Goal: Task Accomplishment & Management: Use online tool/utility

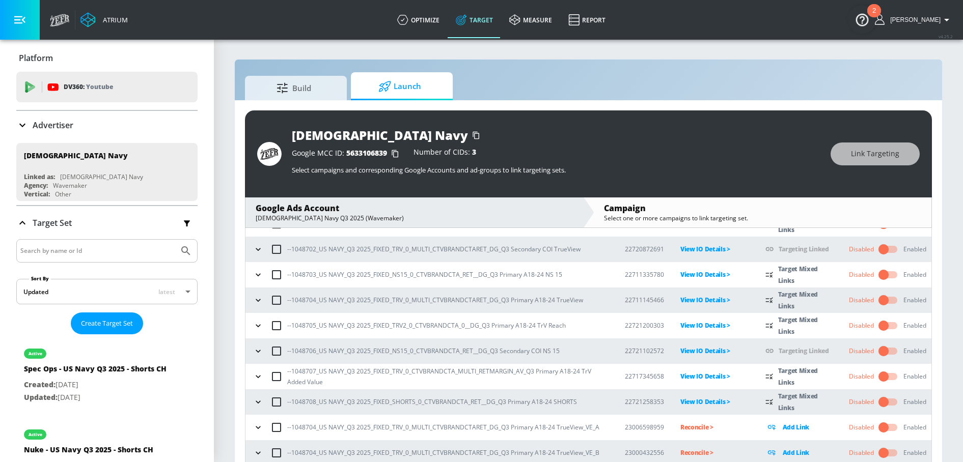
scroll to position [15, 0]
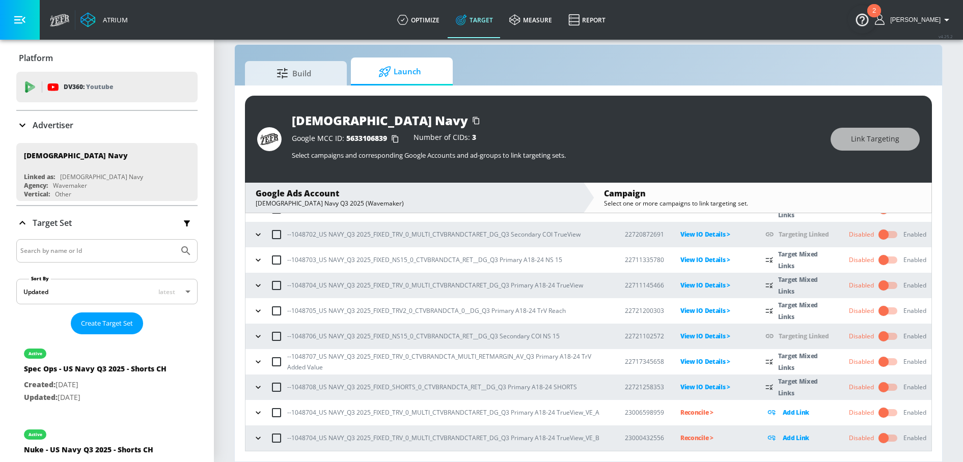
click at [252, 417] on button "button" at bounding box center [258, 412] width 15 height 15
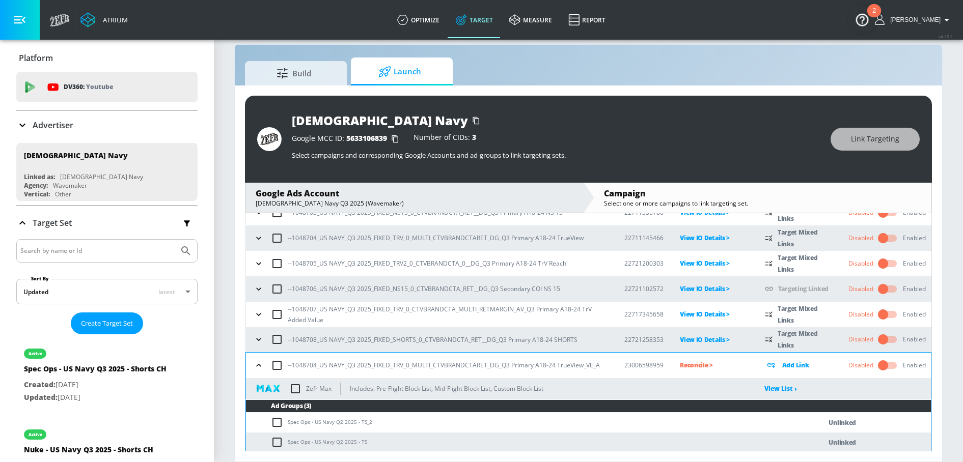
scroll to position [146, 0]
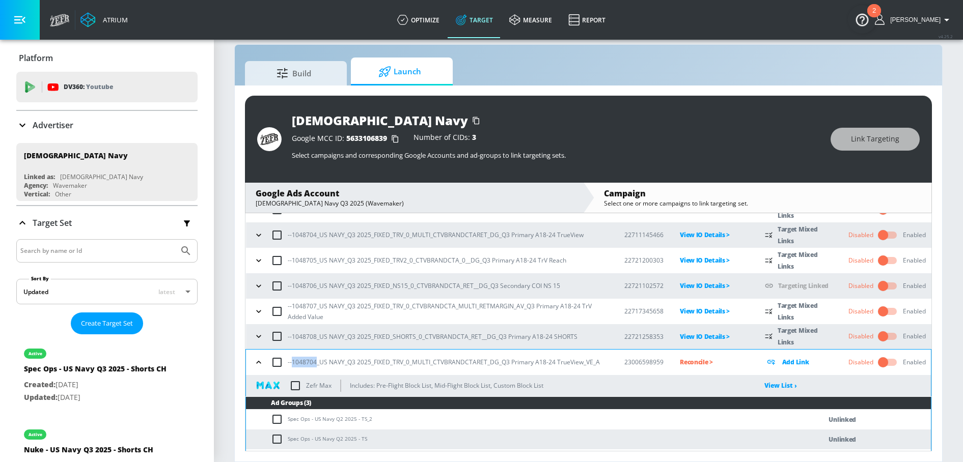
drag, startPoint x: 292, startPoint y: 363, endPoint x: 317, endPoint y: 364, distance: 25.0
click at [317, 364] on p "--1048704_US NAVY_Q3 2025_FIXED_TRV_0_MULTI_CTVBRANDCTARET_DG_Q3 Primary A18-24…" at bounding box center [444, 362] width 312 height 11
copy p "1048704"
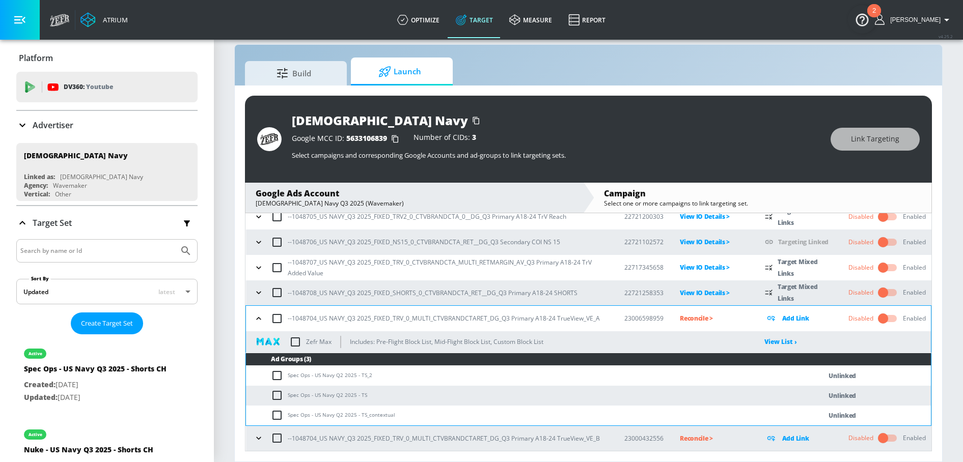
click at [305, 317] on p "--1048704_US NAVY_Q3 2025_FIXED_TRV_0_MULTI_CTVBRANDCTARET_DG_Q3 Primary A18-24…" at bounding box center [444, 318] width 312 height 11
drag, startPoint x: 287, startPoint y: 376, endPoint x: 301, endPoint y: 375, distance: 14.3
click at [301, 375] on td "Spec Ops - US Navy Q2 2025 - TS_2" at bounding box center [523, 376] width 555 height 20
drag, startPoint x: 289, startPoint y: 377, endPoint x: 309, endPoint y: 376, distance: 20.4
click at [309, 376] on td "Spec Ops - US Navy Q2 2025 - TS_2" at bounding box center [523, 376] width 555 height 20
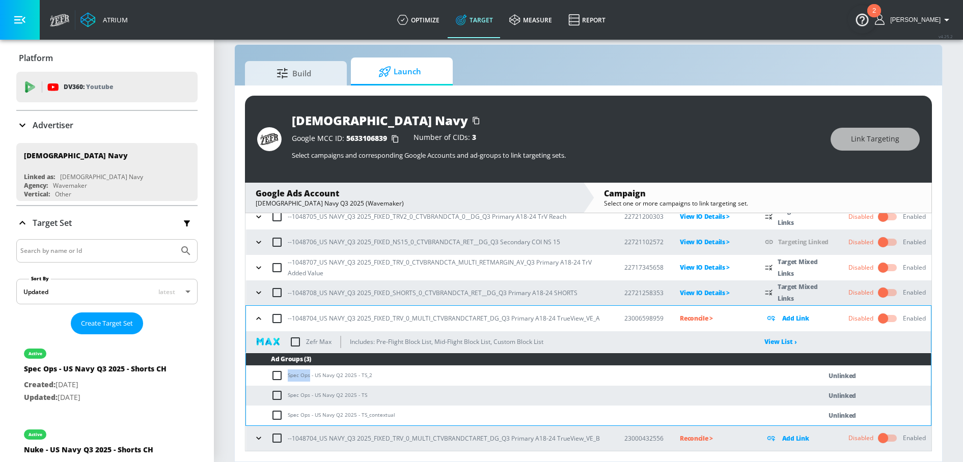
copy td "Spec Ops"
click at [271, 376] on input "checkbox" at bounding box center [279, 376] width 17 height 12
checkbox input "true"
click at [276, 390] on input "checkbox" at bounding box center [279, 396] width 17 height 12
checkbox input "true"
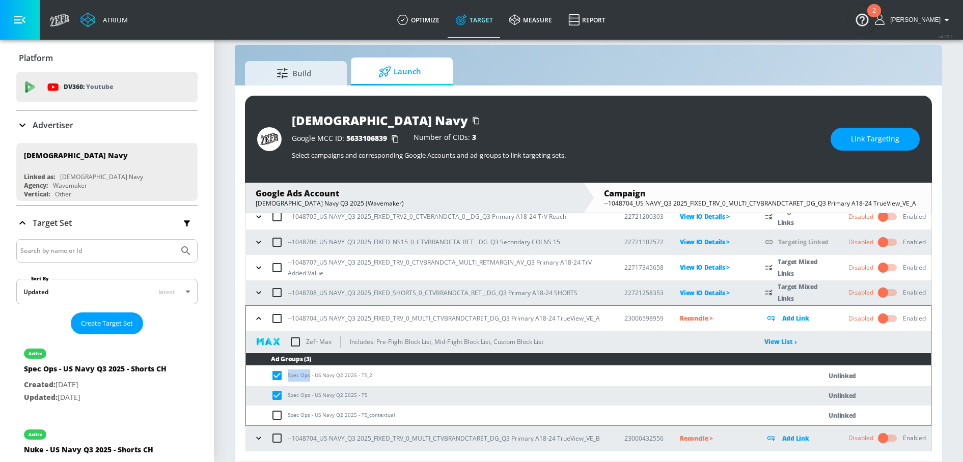
click at [276, 410] on input "checkbox" at bounding box center [279, 416] width 17 height 12
checkbox input "true"
click at [304, 373] on td "Spec Ops - US Navy Q2 2025 - TS_2" at bounding box center [523, 376] width 555 height 20
click at [845, 144] on button "Link Targeting" at bounding box center [875, 139] width 89 height 23
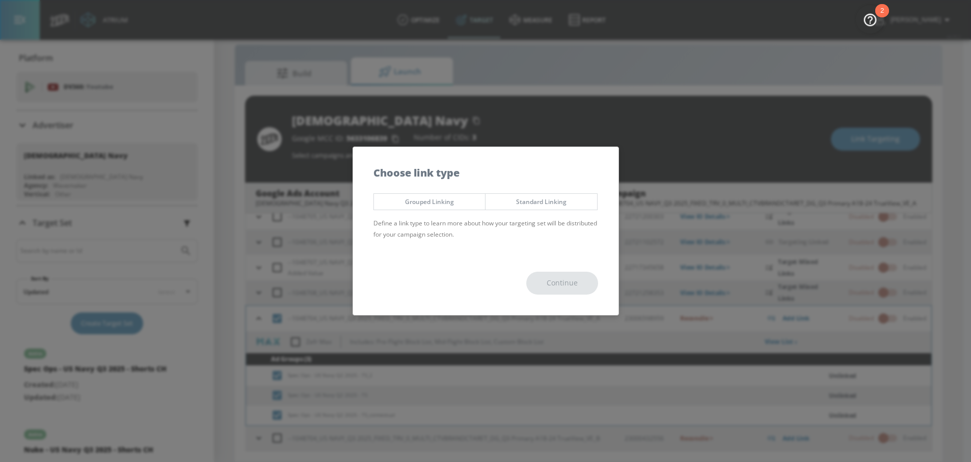
click at [459, 202] on span "Grouped Linking" at bounding box center [429, 202] width 96 height 11
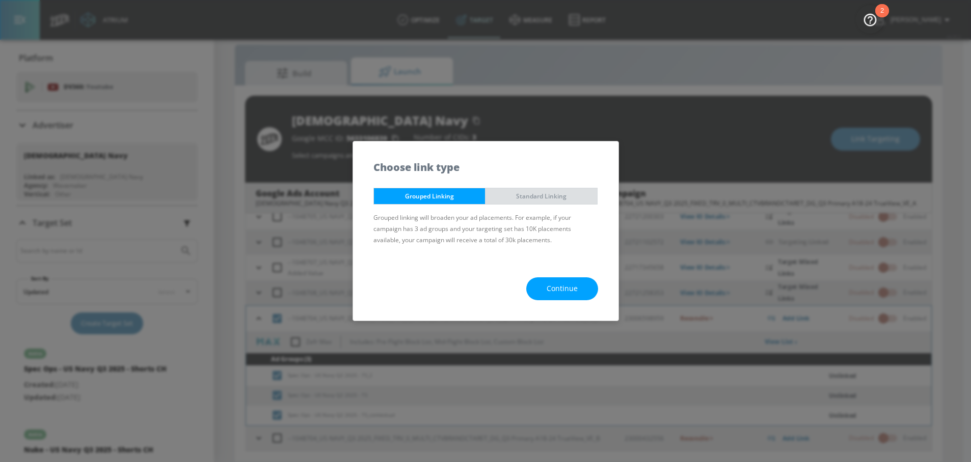
click at [517, 197] on span "Standard Linking" at bounding box center [541, 196] width 96 height 11
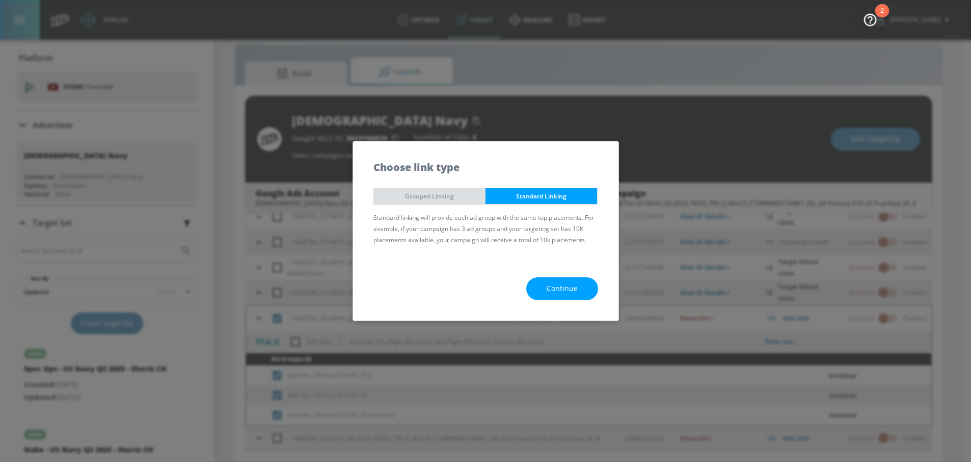
click at [462, 199] on span "Grouped Linking" at bounding box center [429, 196] width 96 height 11
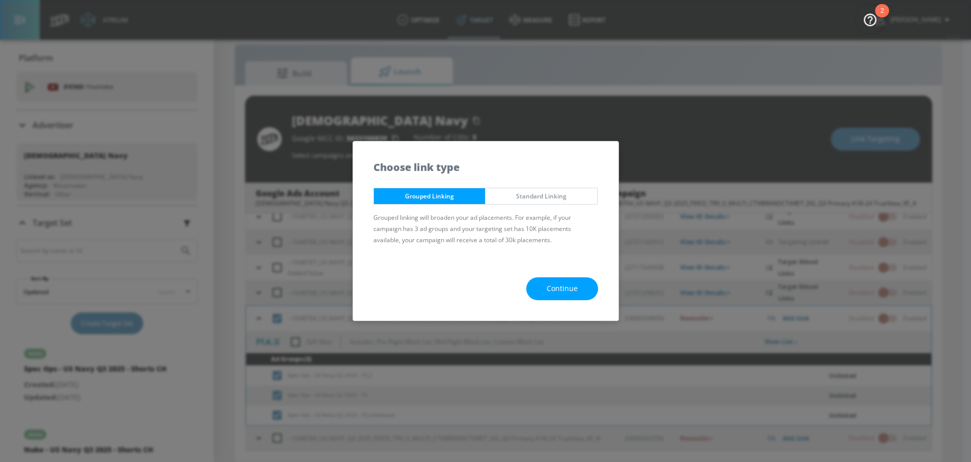
click at [506, 195] on span "Standard Linking" at bounding box center [541, 196] width 96 height 11
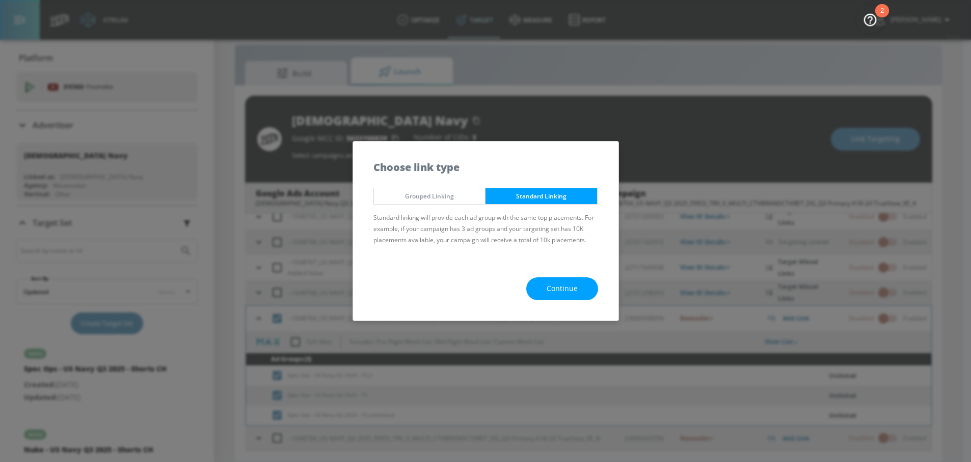
click at [467, 194] on span "Grouped Linking" at bounding box center [429, 196] width 96 height 11
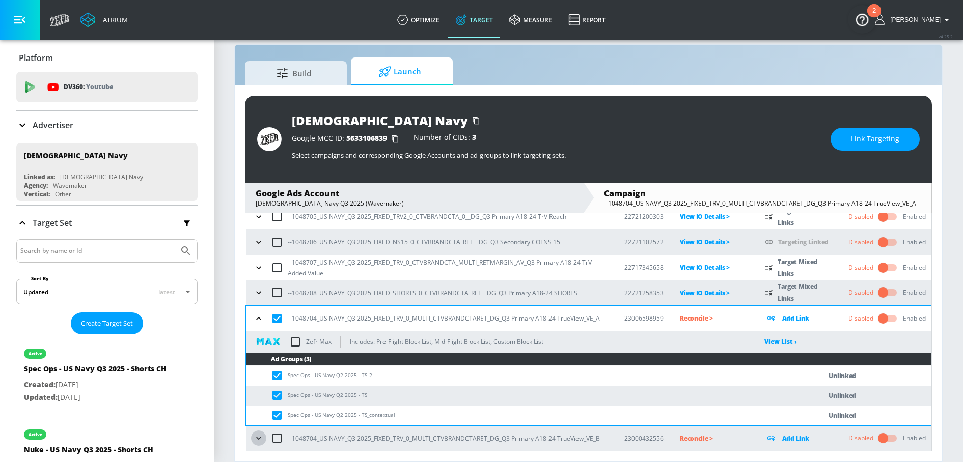
click at [257, 438] on icon "button" at bounding box center [259, 438] width 10 height 10
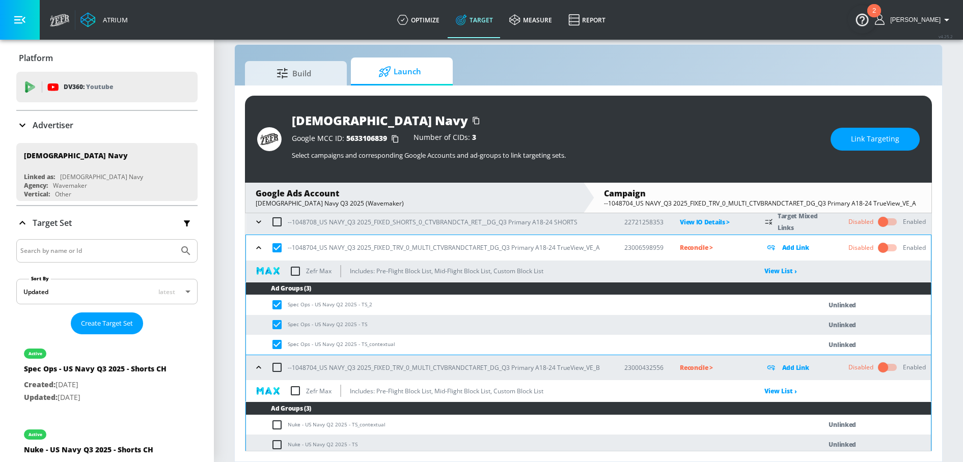
click at [257, 369] on icon "button" at bounding box center [259, 368] width 10 height 10
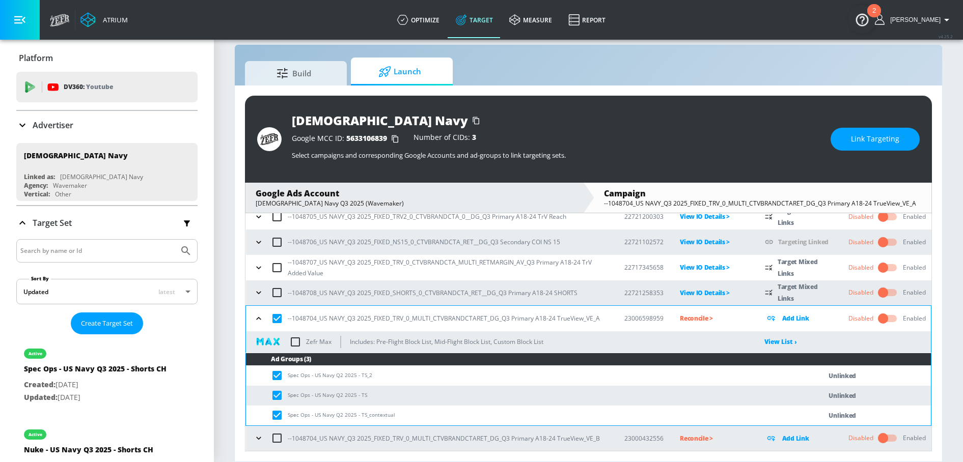
click at [856, 147] on button "Link Targeting" at bounding box center [875, 139] width 89 height 23
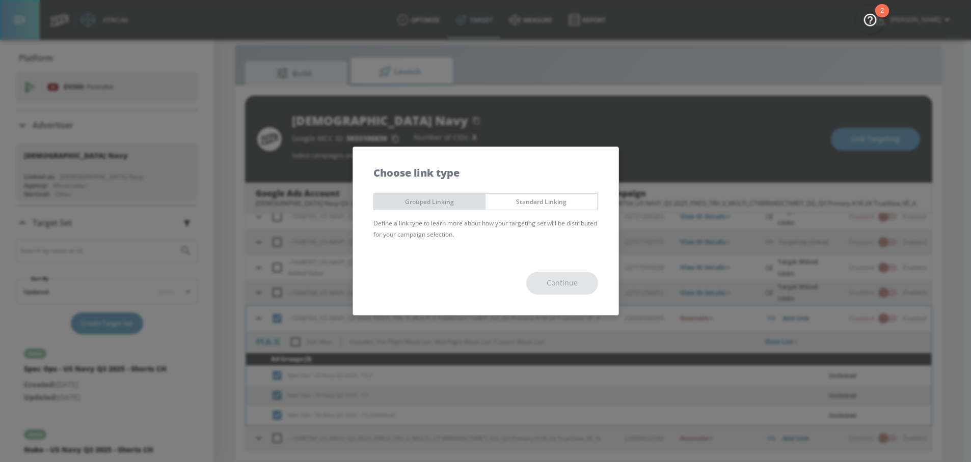
click at [467, 198] on span "Grouped Linking" at bounding box center [429, 202] width 96 height 11
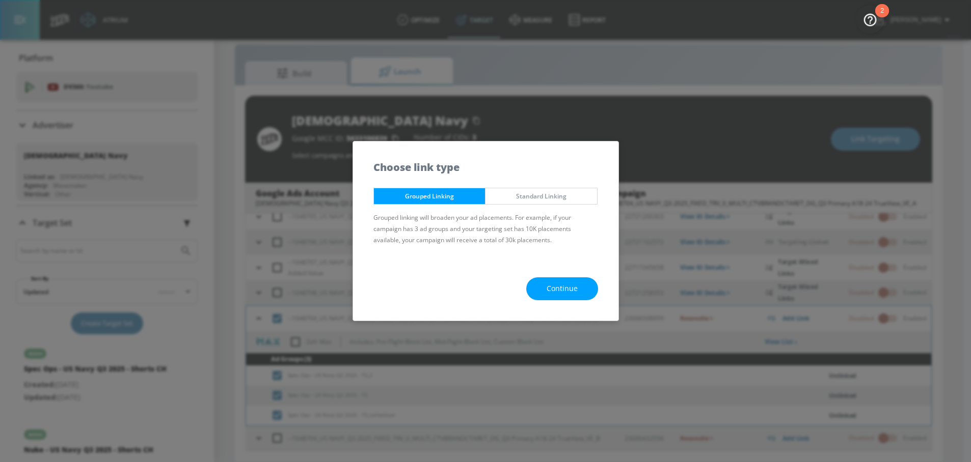
click at [558, 276] on div "Continue" at bounding box center [485, 289] width 265 height 64
click at [557, 285] on span "Continue" at bounding box center [562, 289] width 31 height 13
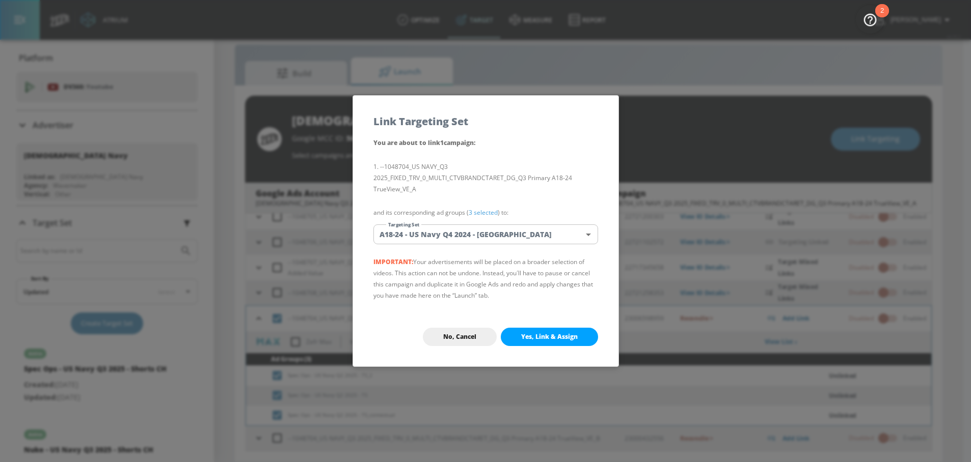
click at [477, 231] on body "Atrium optimize Target measure Report optimize Target measure Report v 4.25.2 N…" at bounding box center [485, 223] width 971 height 477
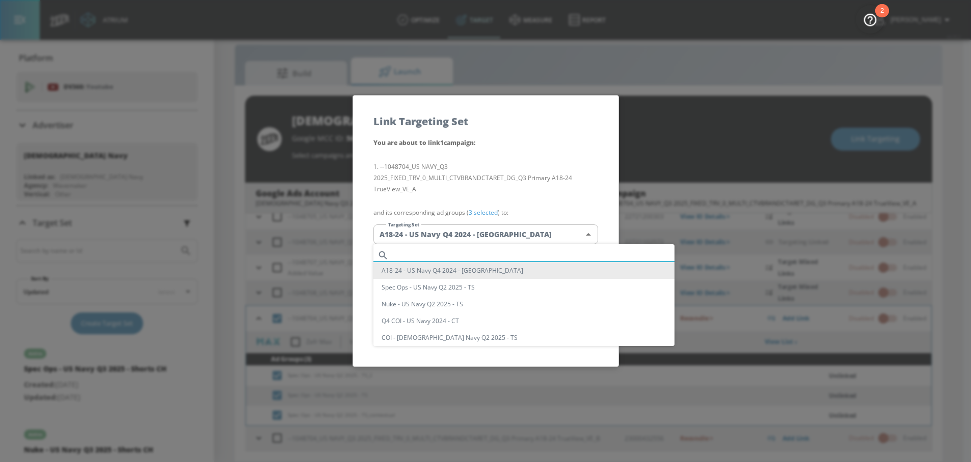
click at [407, 256] on input "text" at bounding box center [534, 256] width 282 height 14
paste input "Spec Ops"
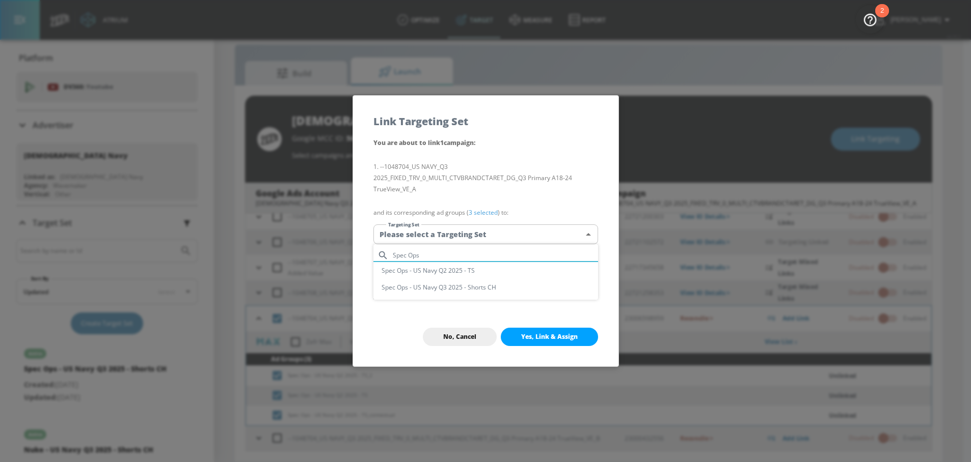
type input "Spec Ops"
click at [425, 270] on li "Spec Ops - US Navy Q2 2025 - TS" at bounding box center [485, 270] width 225 height 17
type input "13e615a8-b659-471a-9cab-06aa104ba46f"
click at [546, 333] on span "Yes, Link & Assign" at bounding box center [549, 337] width 57 height 8
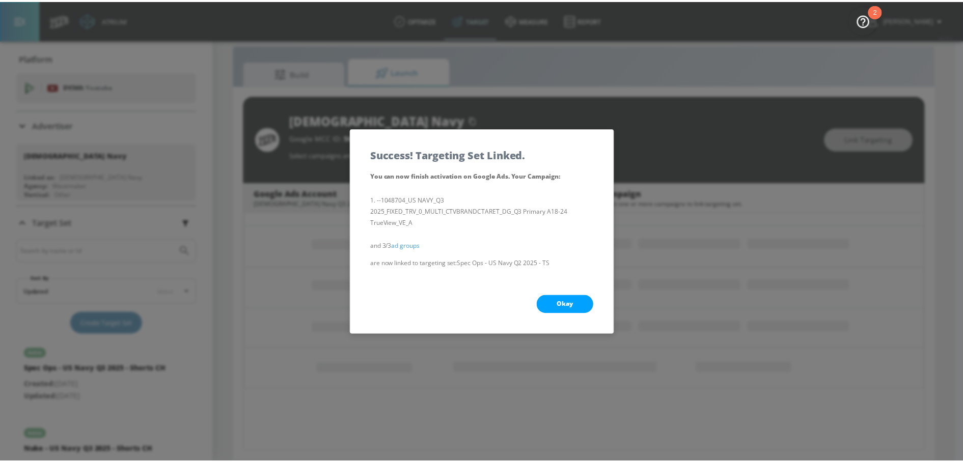
scroll to position [138, 0]
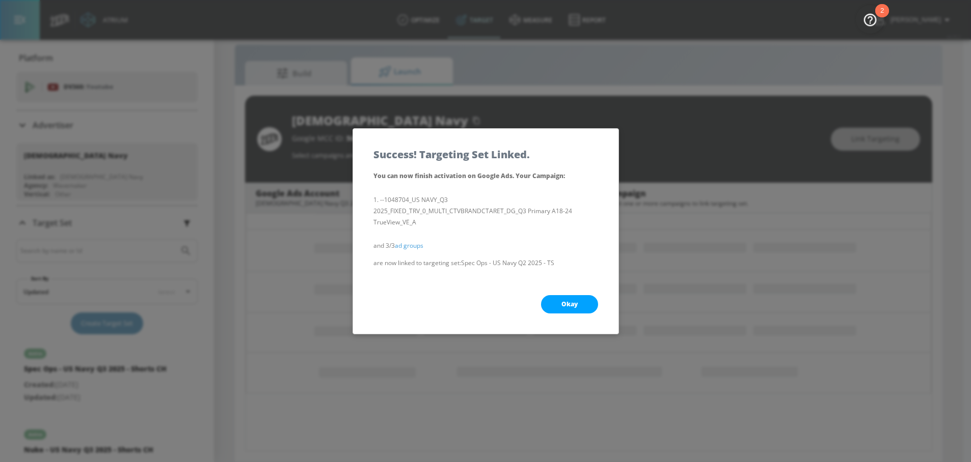
click at [577, 306] on span "Okay" at bounding box center [569, 305] width 16 height 8
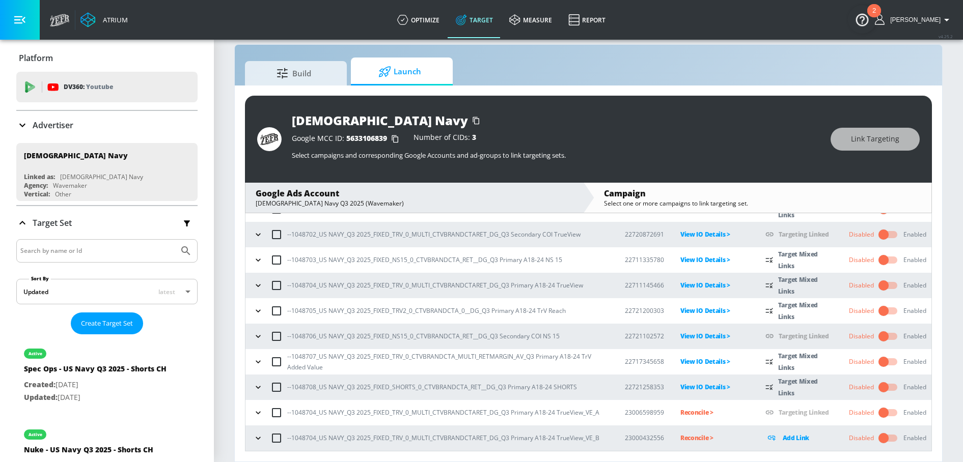
scroll to position [95, 0]
click at [257, 434] on icon "button" at bounding box center [258, 438] width 10 height 10
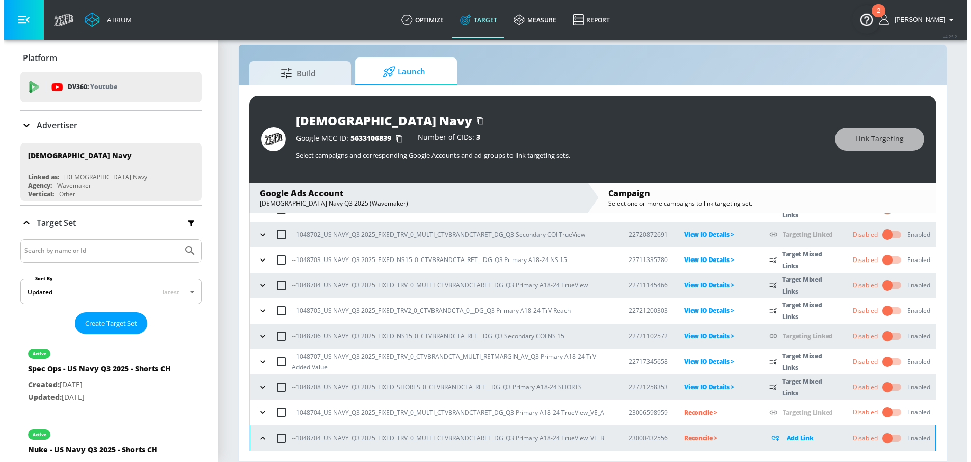
scroll to position [190, 0]
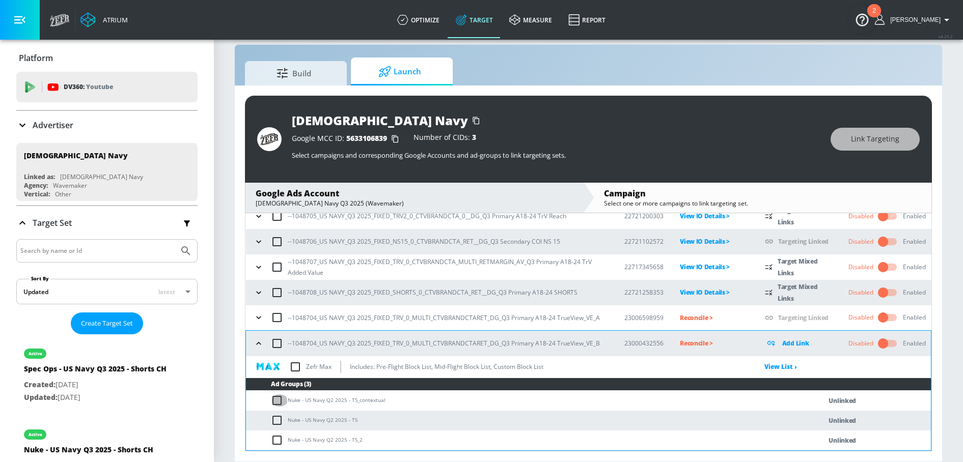
click at [279, 400] on input "checkbox" at bounding box center [279, 401] width 17 height 12
checkbox input "true"
click at [279, 417] on input "checkbox" at bounding box center [279, 421] width 17 height 12
checkbox input "true"
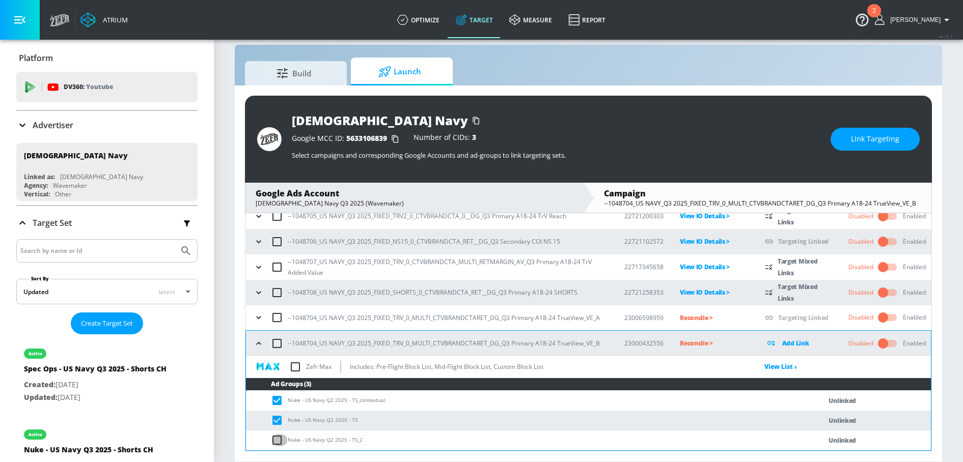
click at [279, 435] on input "checkbox" at bounding box center [279, 440] width 17 height 12
checkbox input "true"
drag, startPoint x: 306, startPoint y: 402, endPoint x: 344, endPoint y: 402, distance: 38.2
click at [344, 402] on td "Nuke - US Navy Q2 2025 - TS_contextual" at bounding box center [523, 401] width 555 height 20
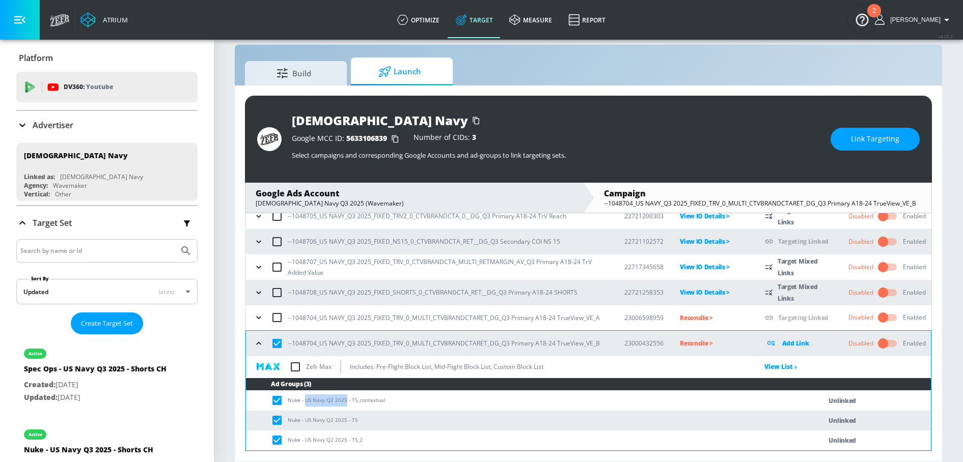
copy td "US Navy Q2 2025"
click at [323, 419] on td "Nuke - US Navy Q2 2025 - TS" at bounding box center [523, 421] width 555 height 20
drag, startPoint x: 306, startPoint y: 400, endPoint x: 344, endPoint y: 400, distance: 38.2
click at [345, 400] on td "Nuke - US Navy Q2 2025 - TS_contextual" at bounding box center [523, 401] width 555 height 20
copy td "US Navy Q2 2025"
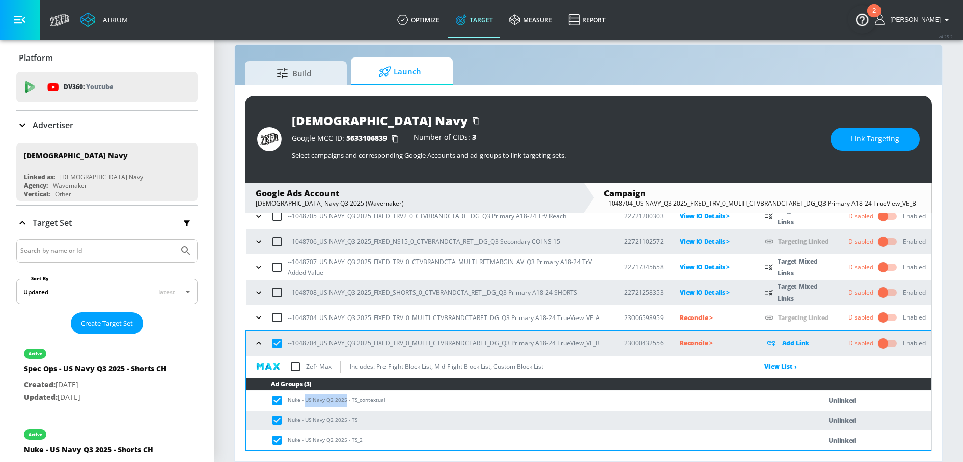
click at [330, 400] on td "Nuke - US Navy Q2 2025 - TS_contextual" at bounding box center [523, 401] width 555 height 20
click at [291, 402] on td "Nuke - US Navy Q2 2025 - TS_contextual" at bounding box center [523, 401] width 555 height 20
drag, startPoint x: 288, startPoint y: 402, endPoint x: 323, endPoint y: 402, distance: 35.1
click at [323, 402] on td "Nuke - US Navy Q2 2025 - TS_contextual" at bounding box center [523, 401] width 555 height 20
copy td "Nuke - US Navy"
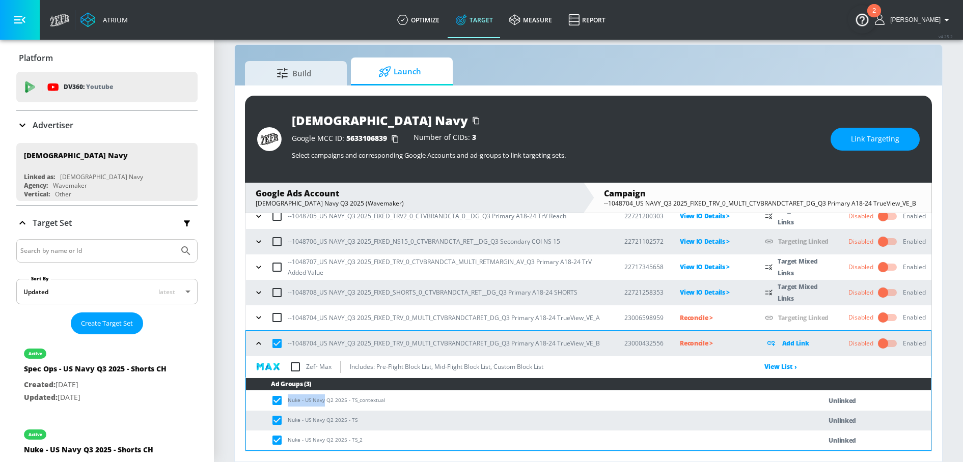
click at [317, 401] on td "Nuke - US Navy Q2 2025 - TS_contextual" at bounding box center [523, 401] width 555 height 20
click at [861, 138] on span "Link Targeting" at bounding box center [875, 139] width 48 height 13
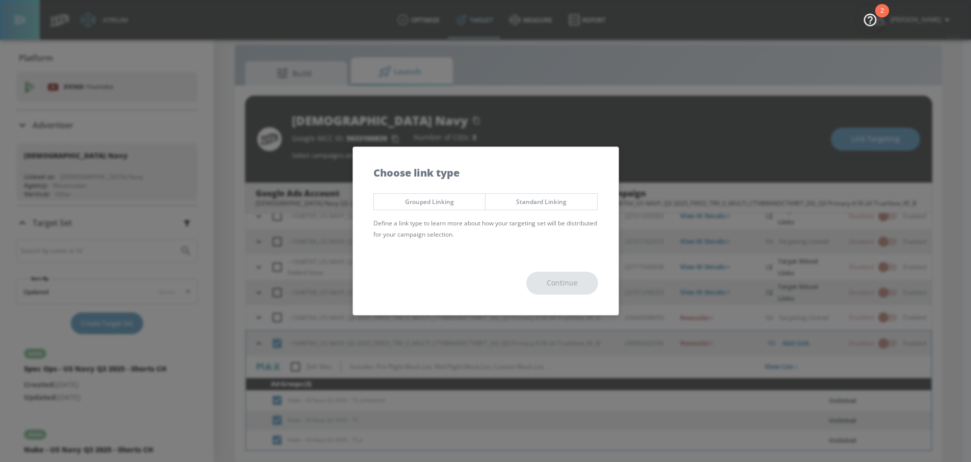
click at [435, 203] on span "Grouped Linking" at bounding box center [429, 202] width 96 height 11
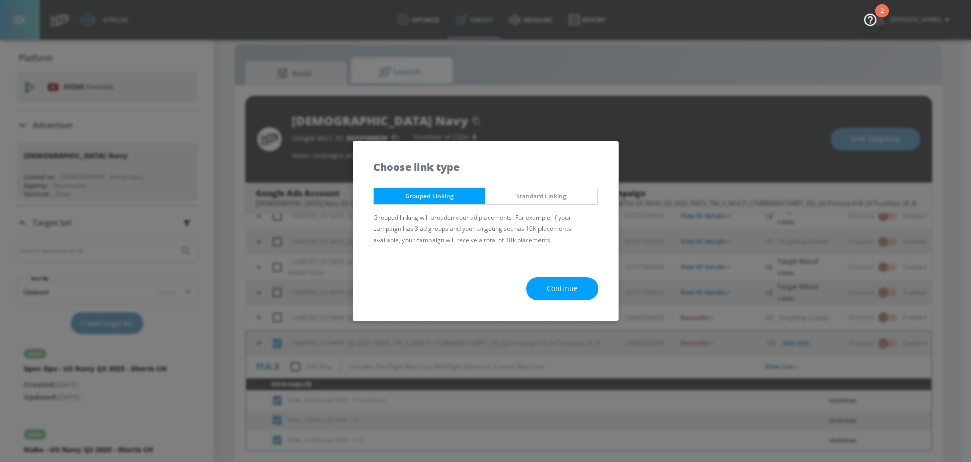
click at [532, 285] on button "Continue" at bounding box center [562, 289] width 72 height 23
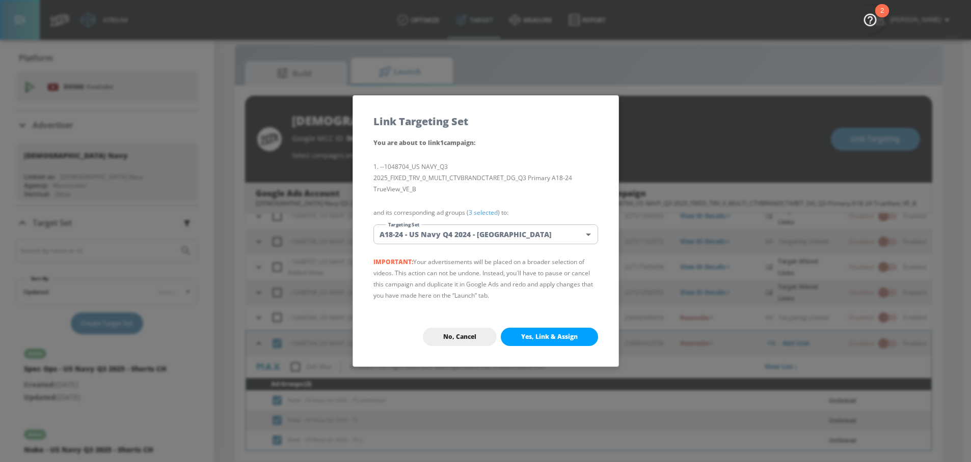
click at [433, 228] on body "Atrium optimize Target measure Report optimize Target measure Report v 4.25.2 N…" at bounding box center [485, 223] width 971 height 477
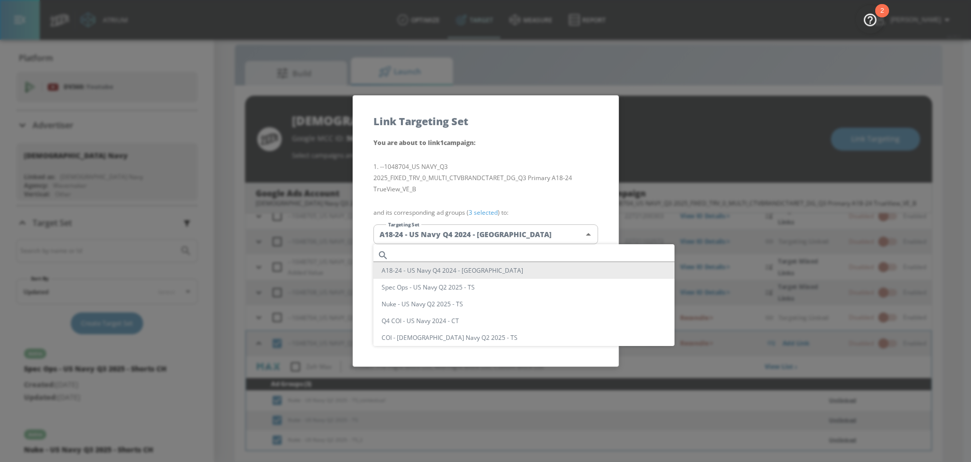
click at [415, 254] on input "text" at bounding box center [534, 256] width 282 height 14
paste input "Nuke - US Navy"
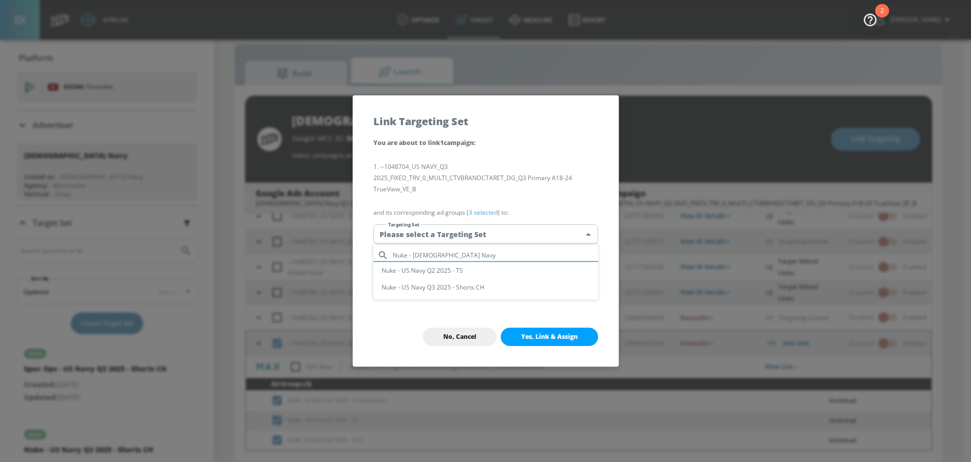
type input "Nuke - US Navy"
click at [450, 268] on li "Nuke - US Navy Q2 2025 - TS" at bounding box center [485, 270] width 225 height 17
type input "9fbf33de-8f9e-4858-931b-5066755ddf44"
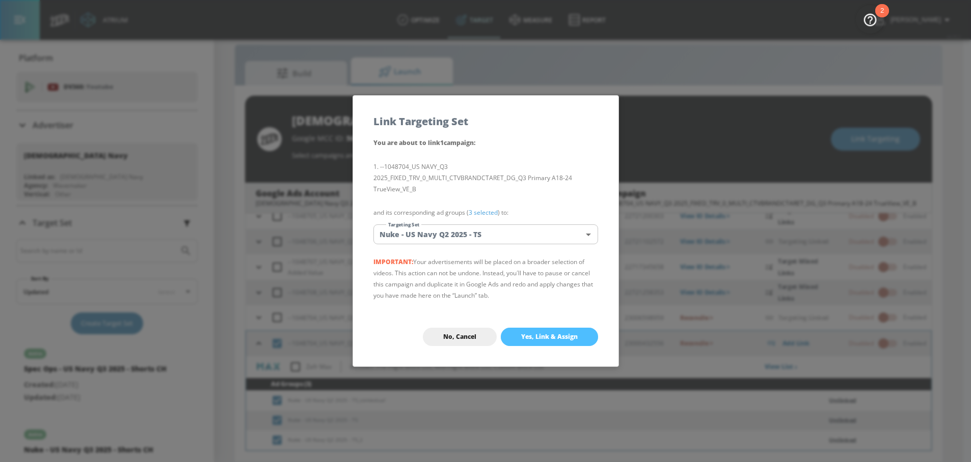
click at [547, 332] on button "Yes, Link & Assign" at bounding box center [549, 337] width 97 height 18
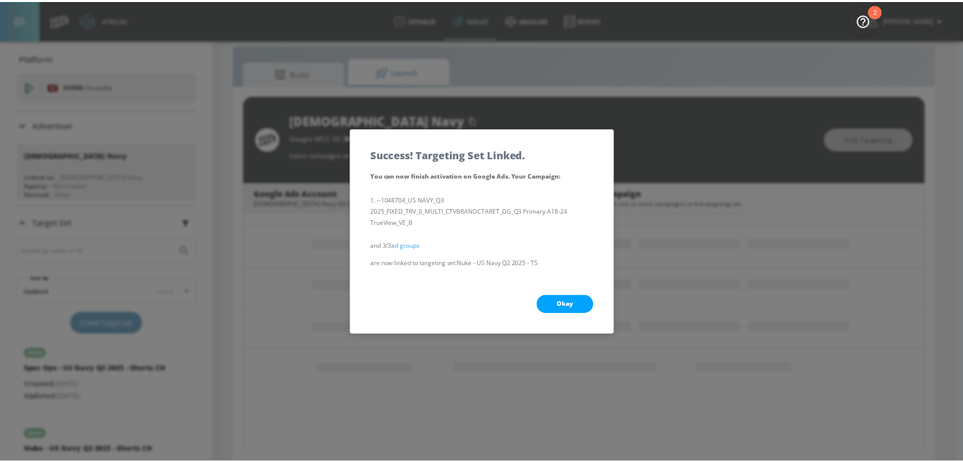
scroll to position [138, 0]
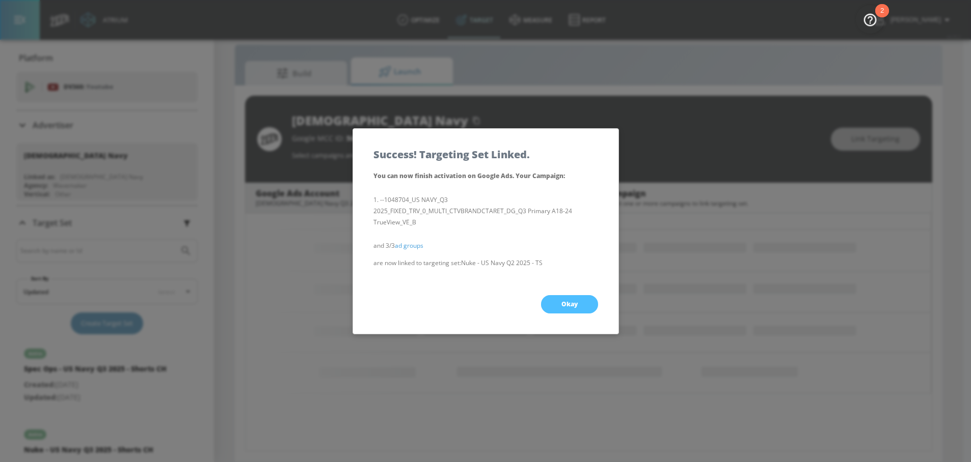
click at [552, 311] on button "Okay" at bounding box center [569, 304] width 57 height 18
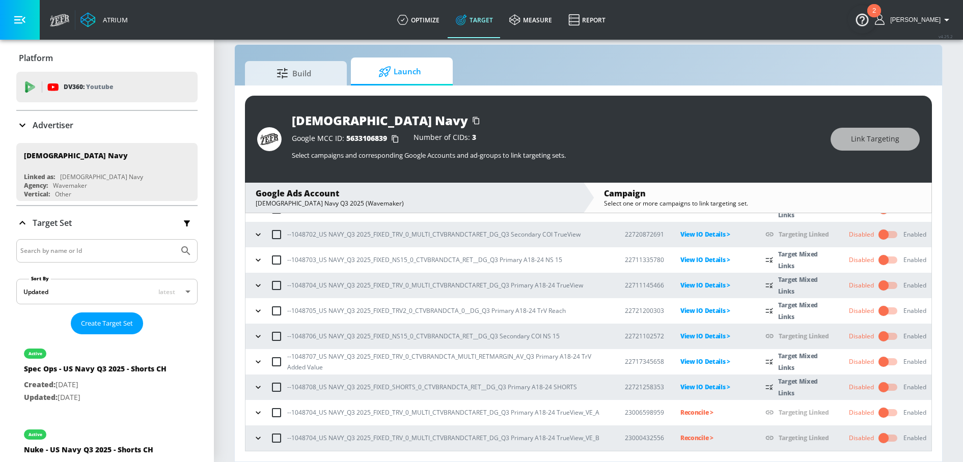
scroll to position [95, 0]
click at [257, 415] on icon "button" at bounding box center [258, 413] width 10 height 10
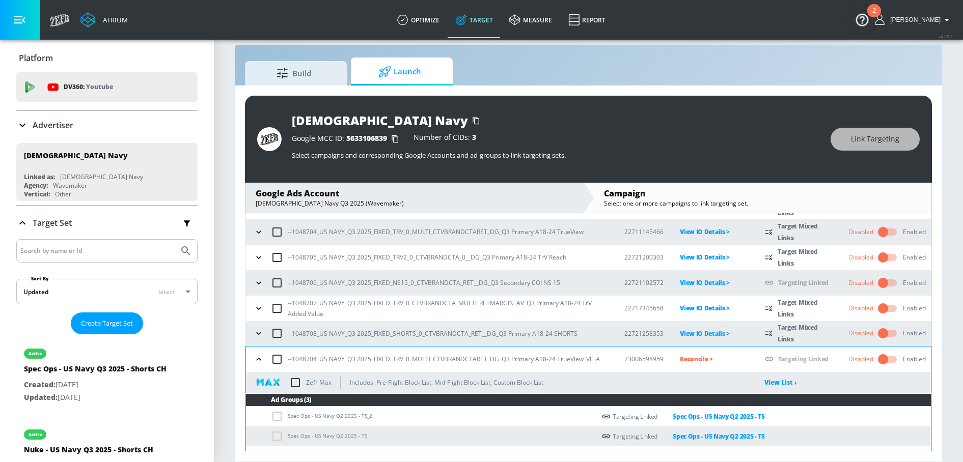
scroll to position [189, 0]
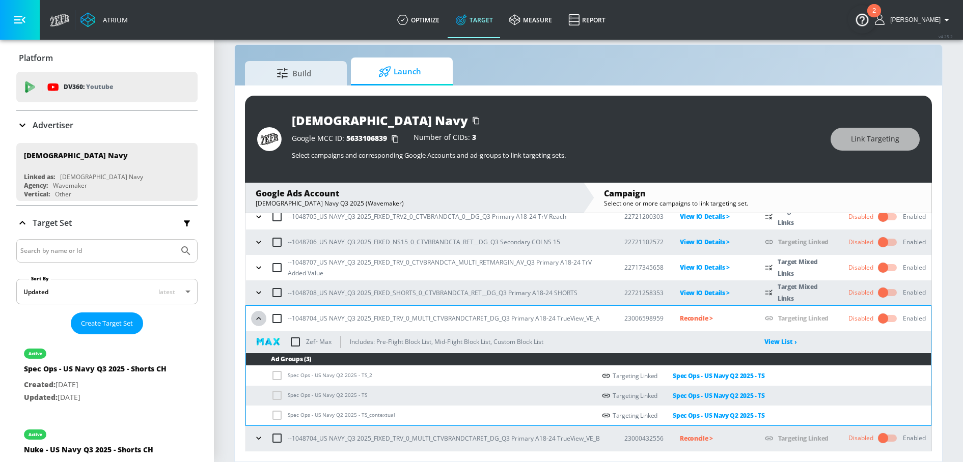
click at [260, 320] on icon "button" at bounding box center [259, 319] width 10 height 10
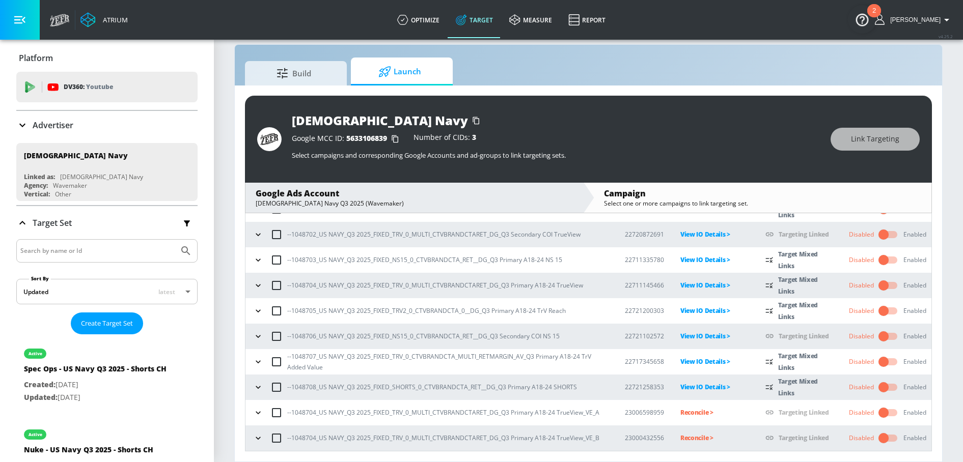
click at [682, 412] on p "Reconcile >" at bounding box center [714, 413] width 69 height 12
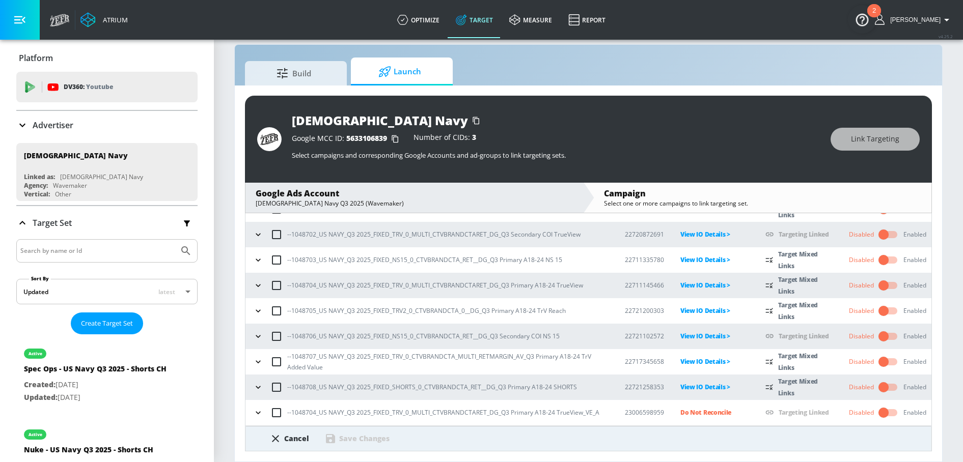
scroll to position [150, 0]
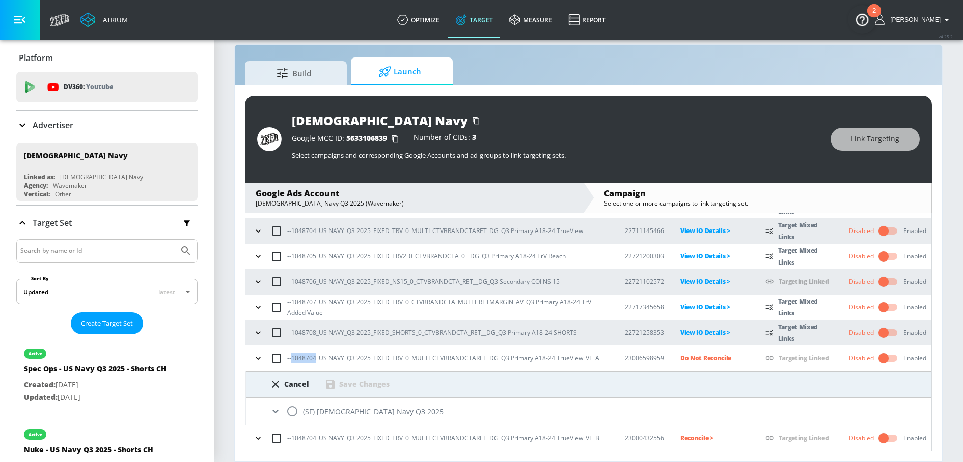
drag, startPoint x: 292, startPoint y: 359, endPoint x: 316, endPoint y: 360, distance: 23.9
click at [316, 360] on p "--1048704_US NAVY_Q3 2025_FIXED_TRV_0_MULTI_CTVBRANDCTARET_DG_Q3 Primary A18-24…" at bounding box center [443, 358] width 312 height 11
copy p "1048704"
click at [275, 412] on icon at bounding box center [275, 412] width 6 height 4
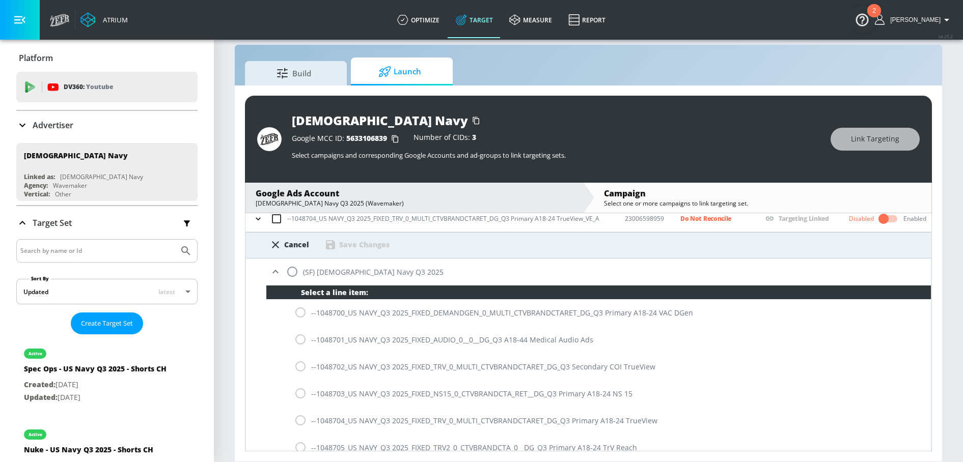
scroll to position [285, 0]
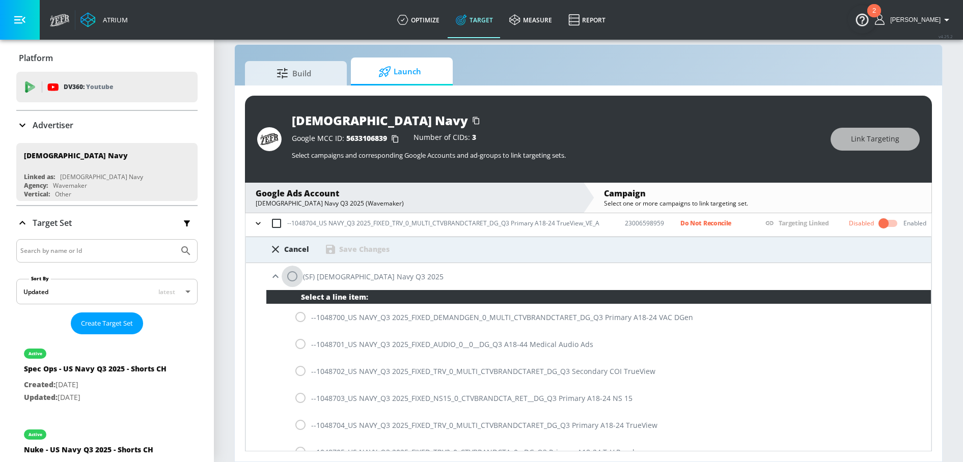
click at [288, 280] on input "radio" at bounding box center [292, 276] width 21 height 21
radio input "true"
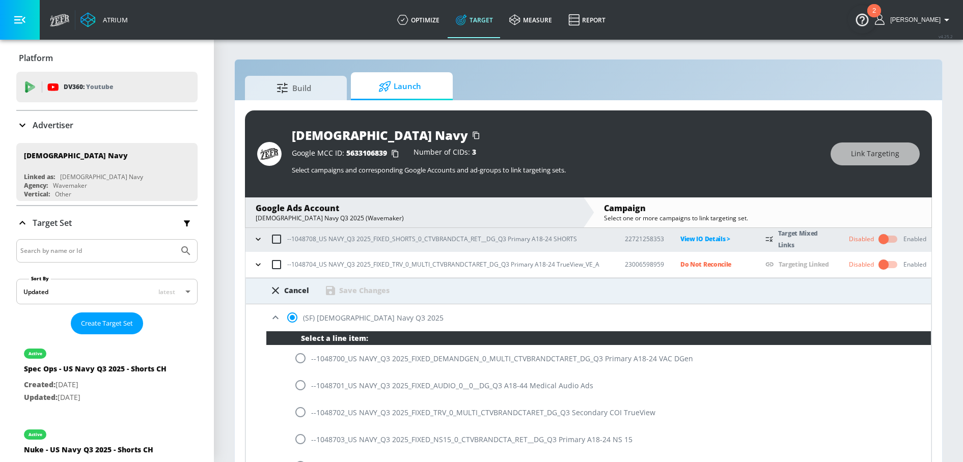
scroll to position [255, 0]
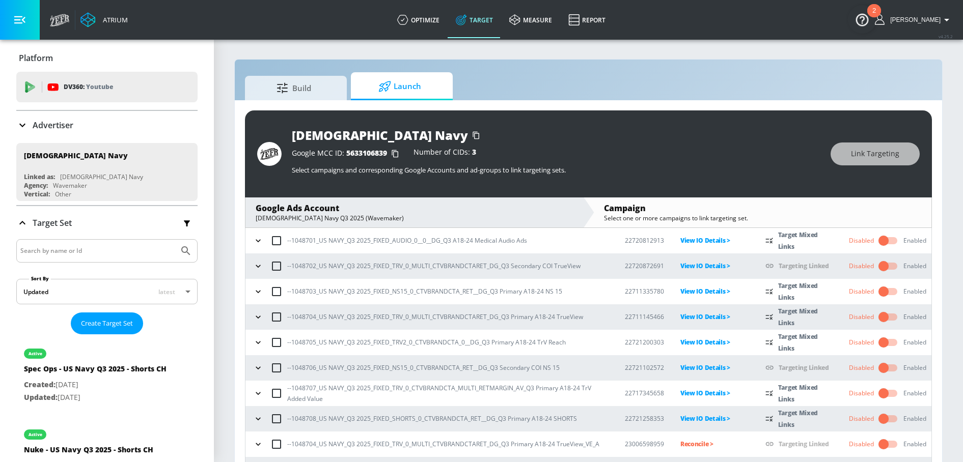
scroll to position [95, 0]
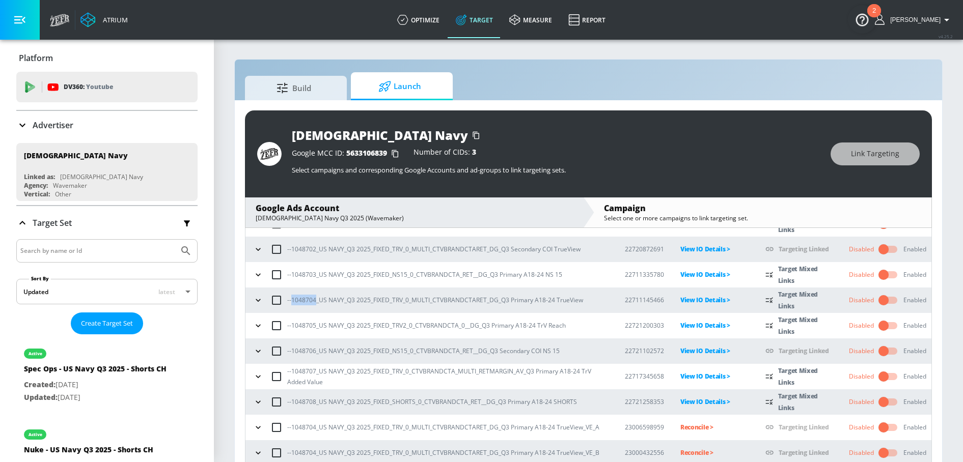
drag, startPoint x: 293, startPoint y: 302, endPoint x: 315, endPoint y: 302, distance: 22.4
click at [315, 302] on p "--1048704_US NAVY_Q3 2025_FIXED_TRV_0_MULTI_CTVBRANDCTARET_DG_Q3 Primary A18-24…" at bounding box center [435, 300] width 296 height 11
copy p "1048704"
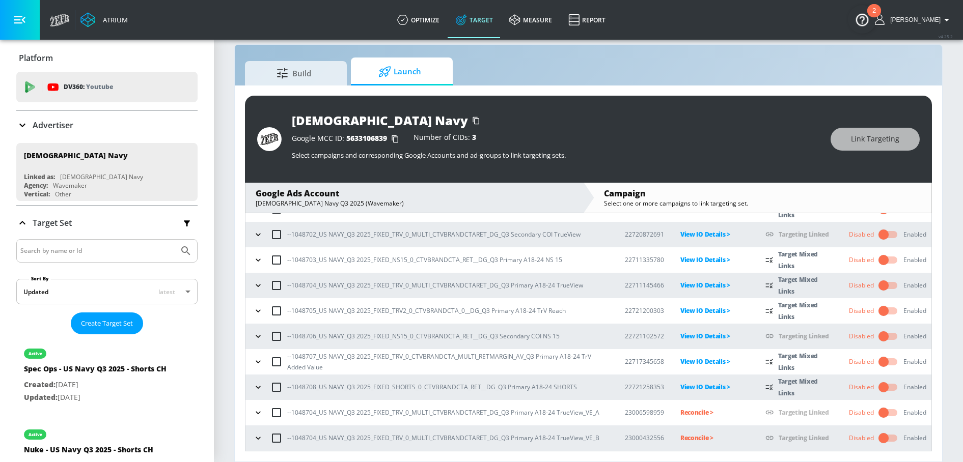
click at [680, 408] on p "Reconcile >" at bounding box center [714, 413] width 69 height 12
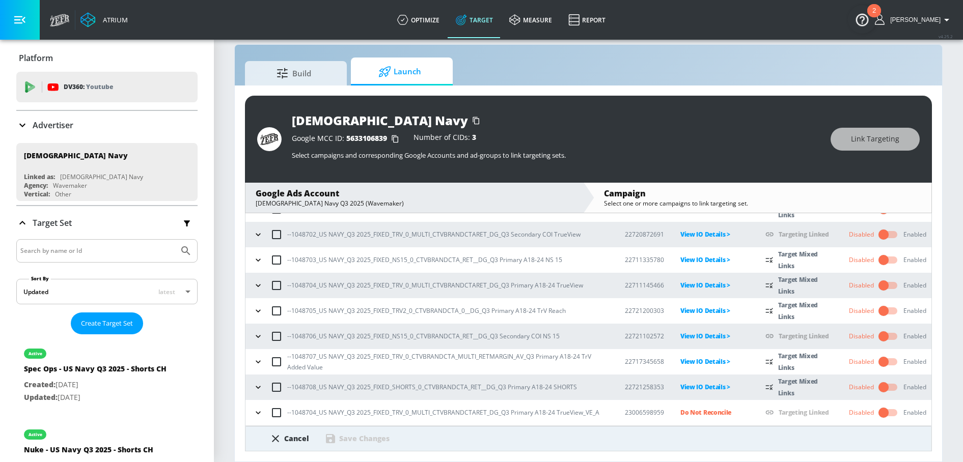
scroll to position [150, 0]
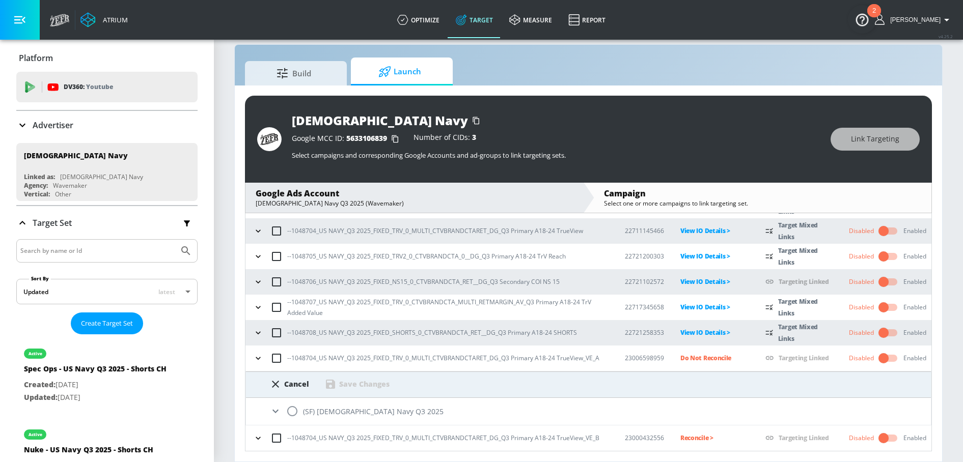
click at [286, 412] on input "radio" at bounding box center [292, 411] width 21 height 21
radio input "true"
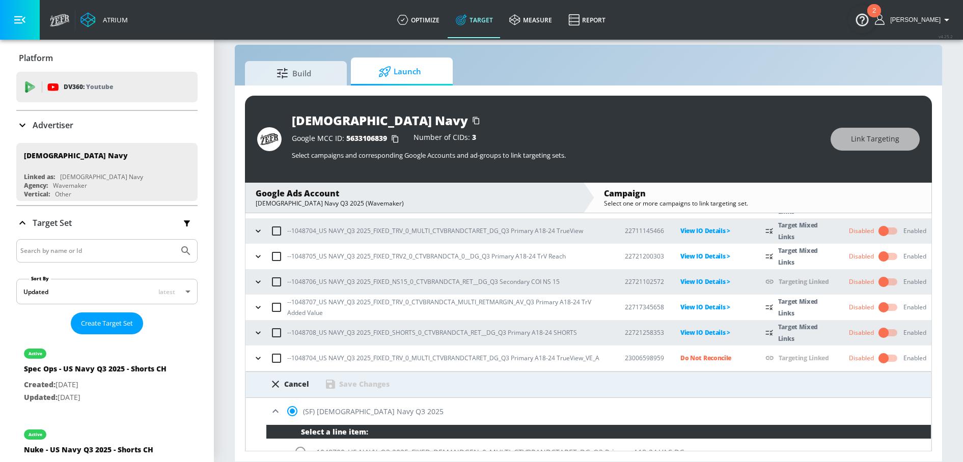
scroll to position [378, 0]
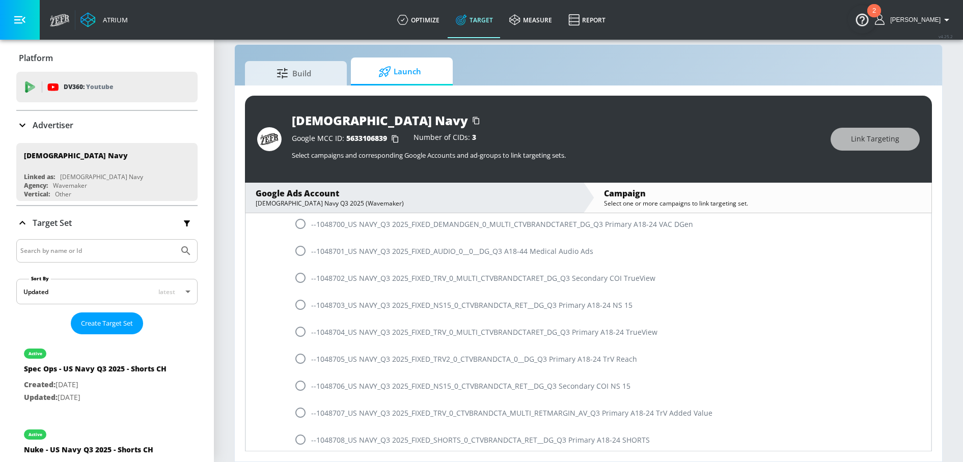
click at [302, 331] on input "radio" at bounding box center [300, 331] width 21 height 21
radio input "true"
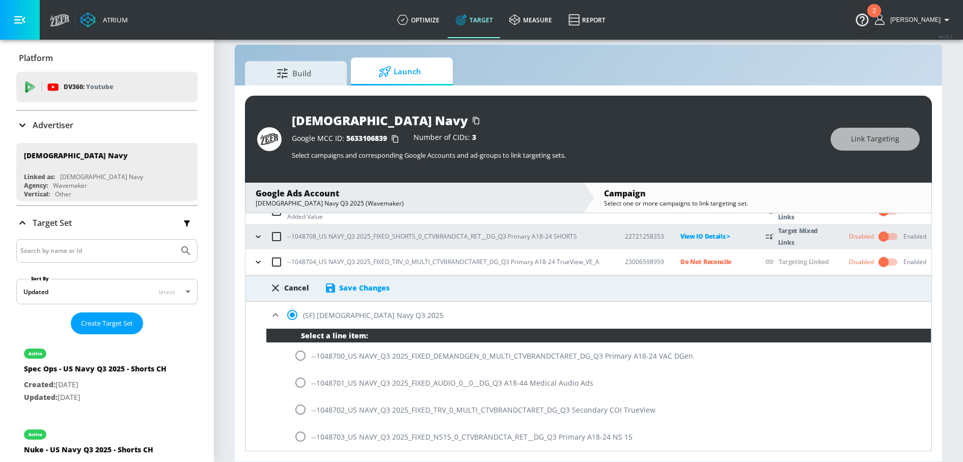
scroll to position [242, 0]
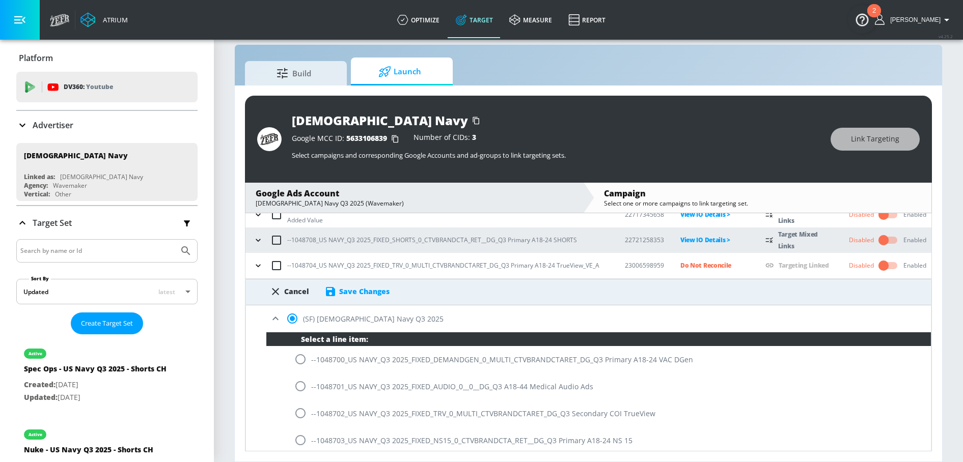
click at [381, 292] on div "Save Changes" at bounding box center [364, 292] width 50 height 10
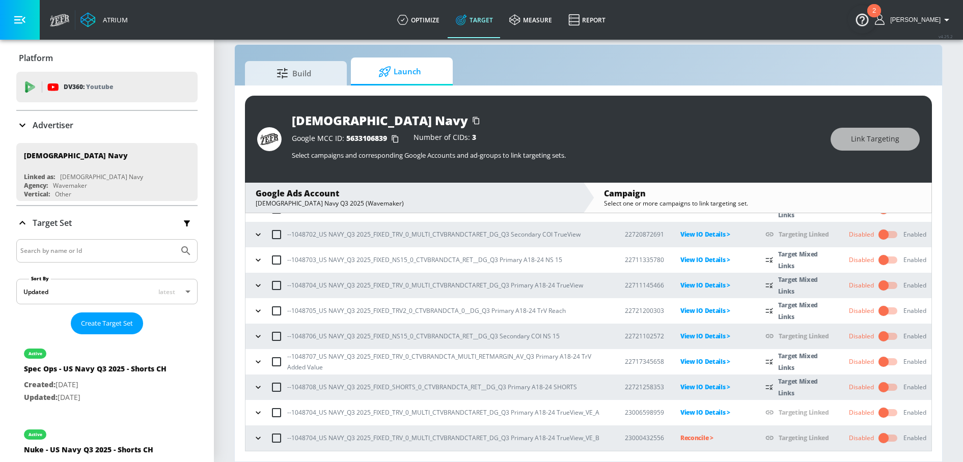
scroll to position [95, 0]
click at [683, 445] on td "Reconcile >" at bounding box center [706, 438] width 85 height 25
click at [686, 442] on p "Reconcile >" at bounding box center [714, 438] width 69 height 12
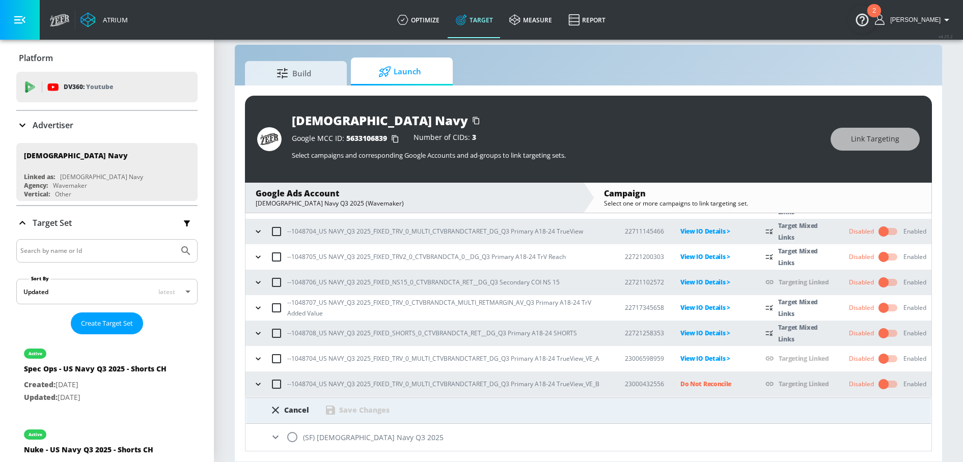
scroll to position [150, 0]
click at [293, 436] on input "radio" at bounding box center [292, 436] width 21 height 21
radio input "true"
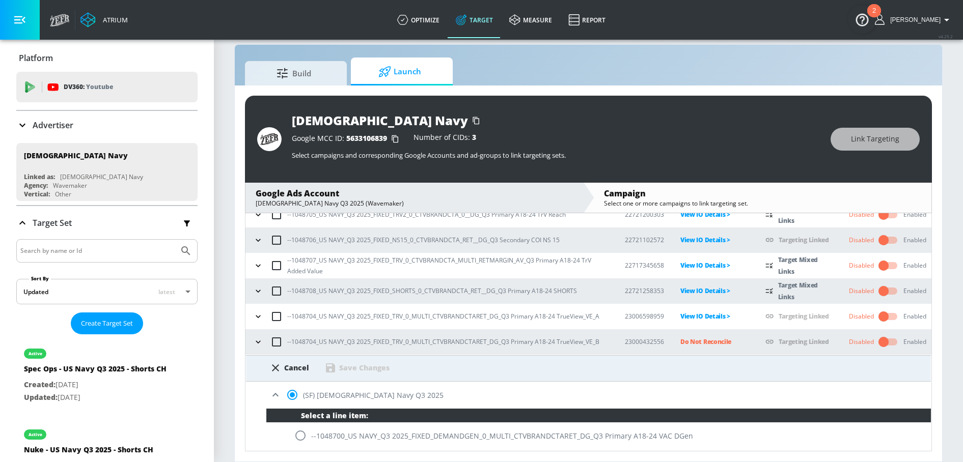
scroll to position [403, 0]
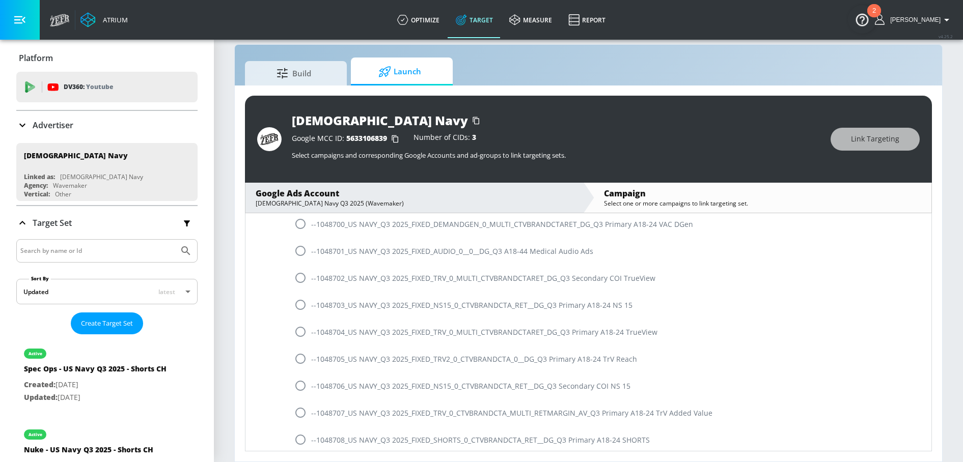
click at [300, 331] on input "radio" at bounding box center [300, 331] width 21 height 21
radio input "true"
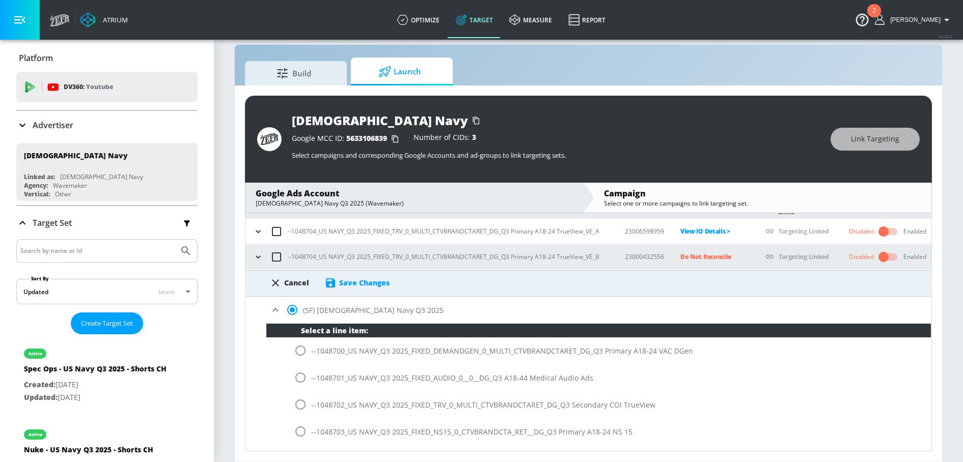
scroll to position [271, 0]
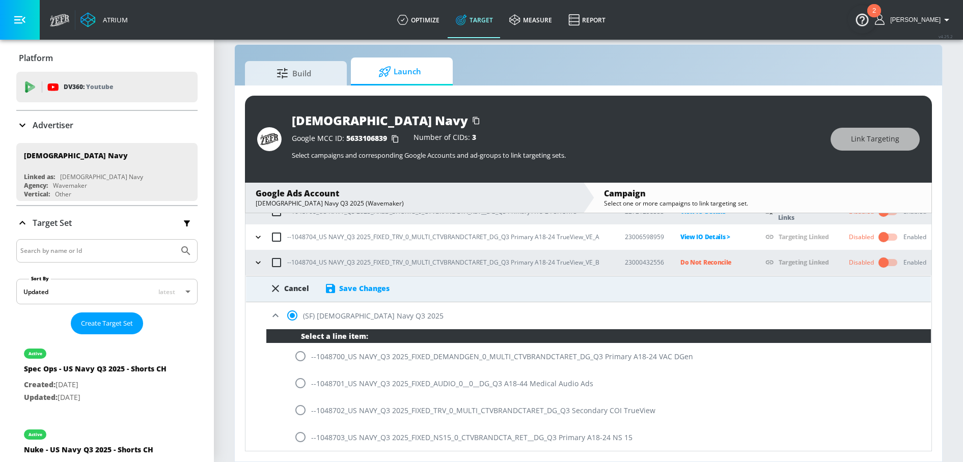
click at [374, 287] on div "Save Changes" at bounding box center [364, 289] width 50 height 10
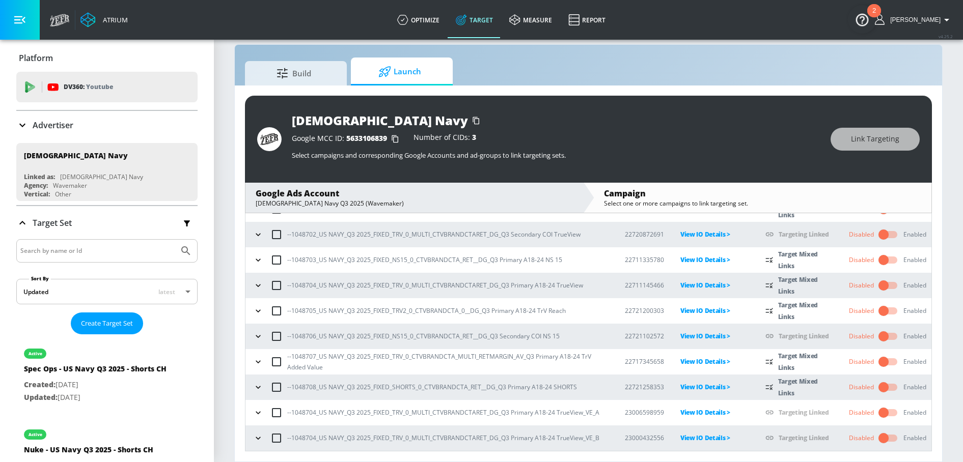
scroll to position [95, 0]
click at [258, 418] on button "button" at bounding box center [258, 412] width 15 height 15
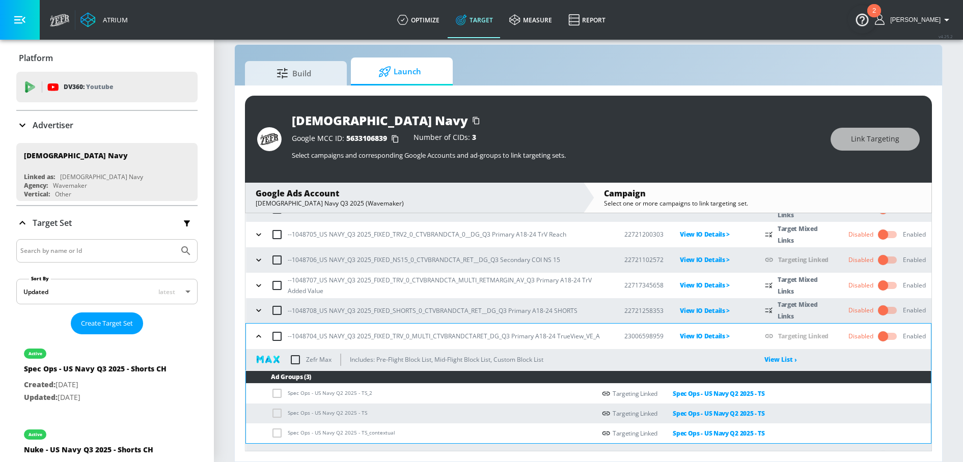
scroll to position [189, 0]
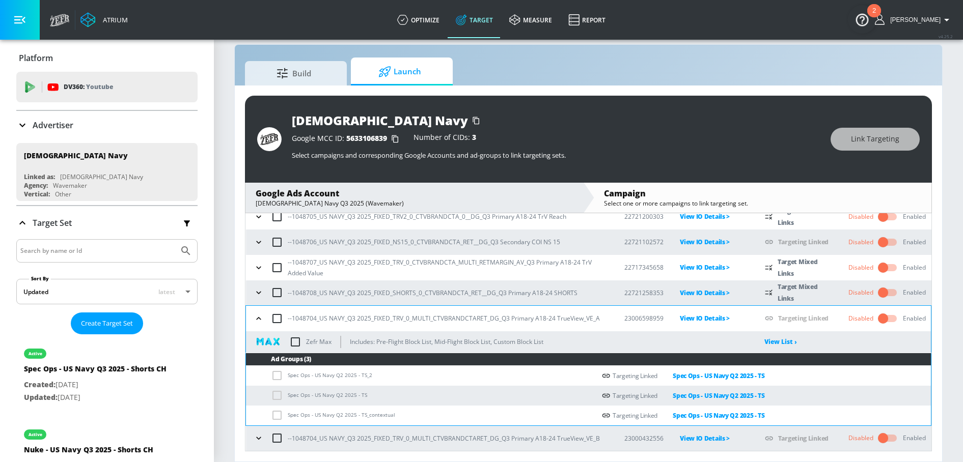
click at [265, 316] on button "button" at bounding box center [258, 318] width 15 height 15
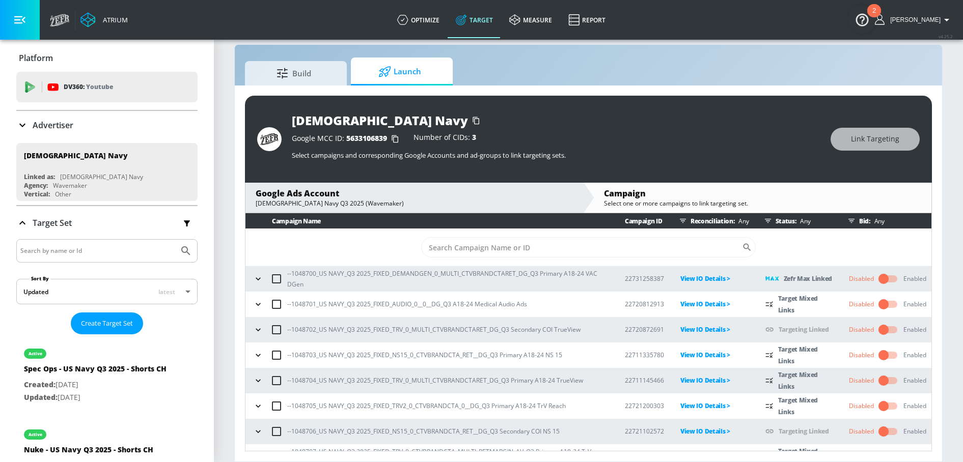
scroll to position [95, 0]
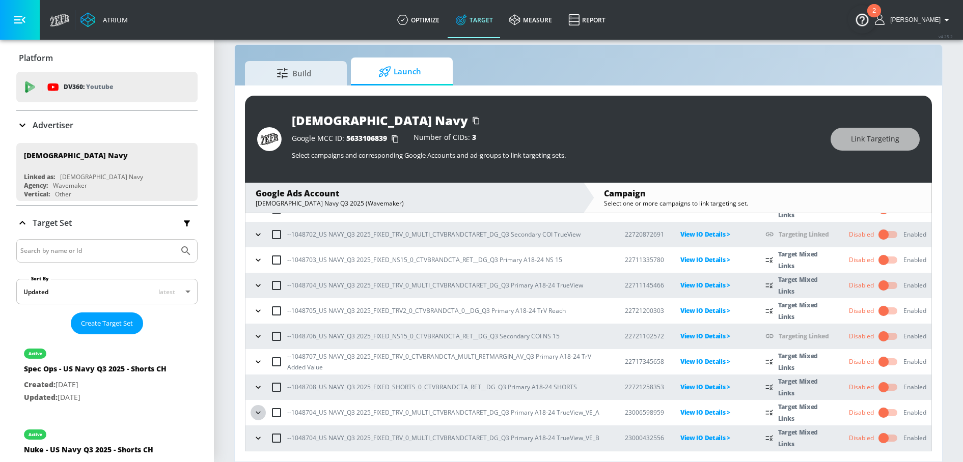
click at [260, 412] on icon "button" at bounding box center [258, 413] width 10 height 10
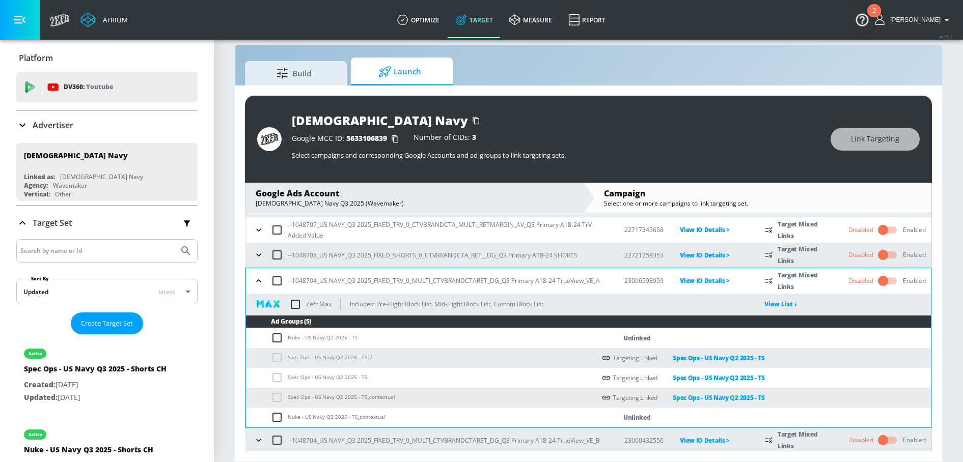
scroll to position [229, 0]
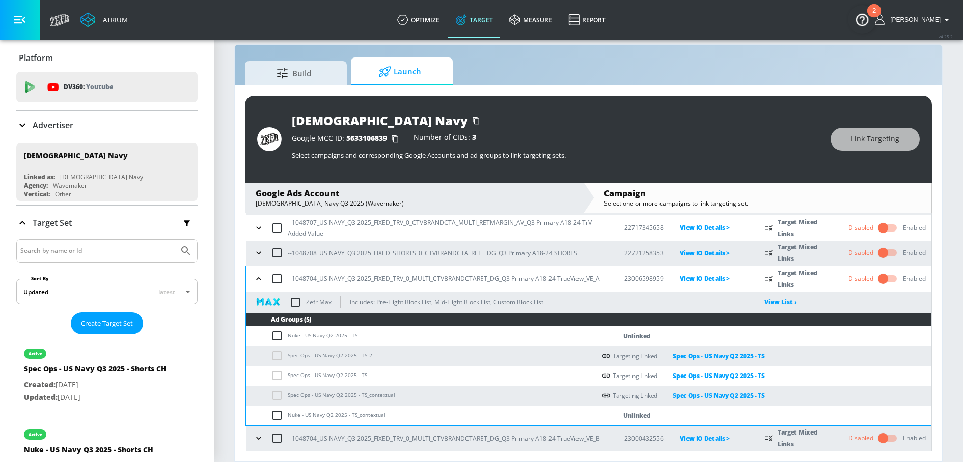
click at [279, 336] on input "checkbox" at bounding box center [279, 336] width 17 height 12
checkbox input "true"
click at [275, 419] on input "checkbox" at bounding box center [279, 416] width 17 height 12
checkbox input "true"
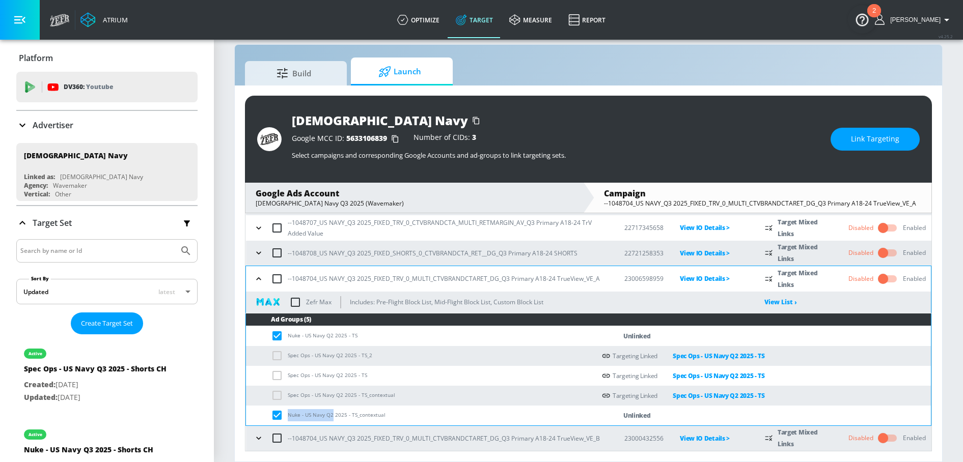
drag, startPoint x: 288, startPoint y: 418, endPoint x: 331, endPoint y: 417, distance: 43.3
click at [331, 417] on td "Nuke - US Navy Q2 2025 - TS_contextual" at bounding box center [420, 416] width 349 height 20
copy td "Nuke - US Navy Q2"
click at [838, 146] on button "Link Targeting" at bounding box center [875, 139] width 89 height 23
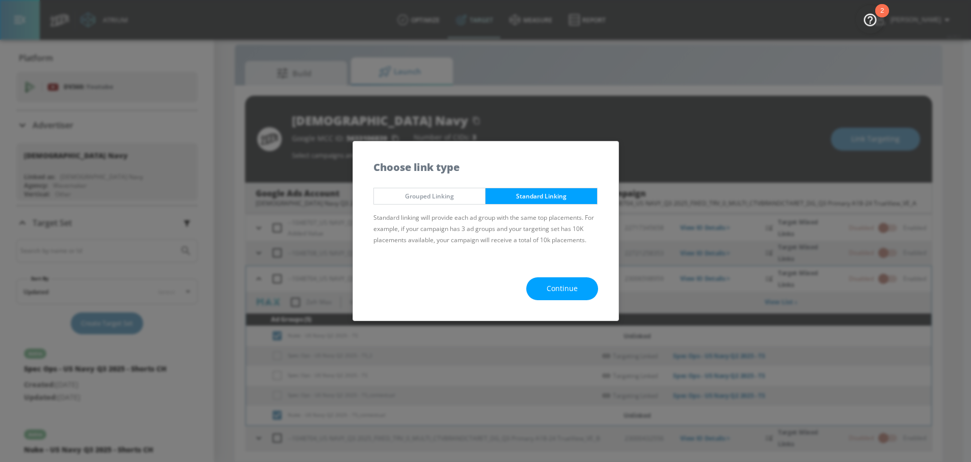
click at [535, 306] on div "Continue" at bounding box center [485, 289] width 265 height 64
click at [547, 292] on span "Continue" at bounding box center [562, 289] width 31 height 13
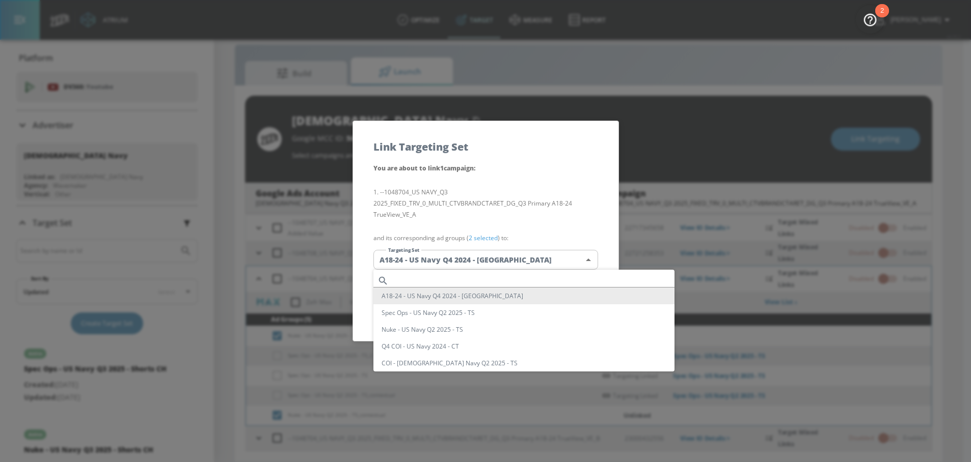
click at [485, 267] on body "Atrium optimize Target measure Report optimize Target measure Report v 4.25.2 N…" at bounding box center [485, 223] width 971 height 477
click at [438, 279] on input "text" at bounding box center [534, 281] width 282 height 14
paste input "Nuke - US Navy Q2"
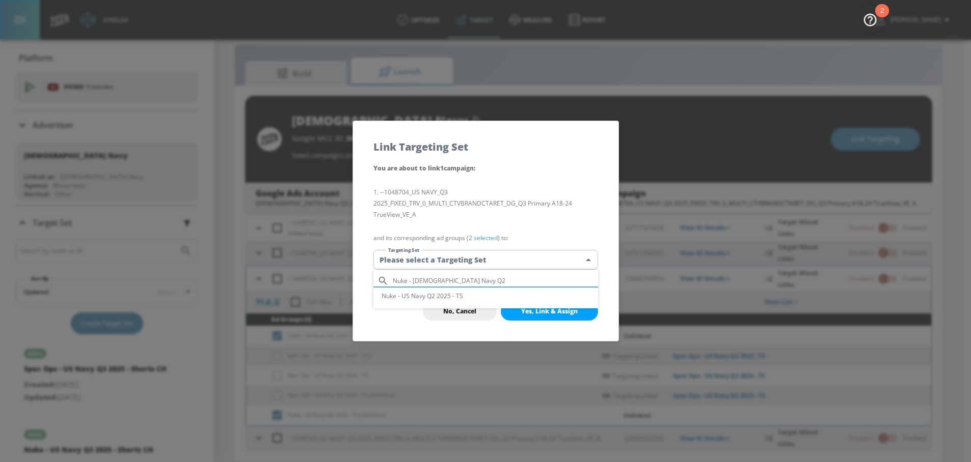
type input "Nuke - US Navy Q2"
click at [422, 294] on li "Nuke - US Navy Q2 2025 - TS" at bounding box center [485, 296] width 225 height 17
type input "9fbf33de-8f9e-4858-931b-5066755ddf44"
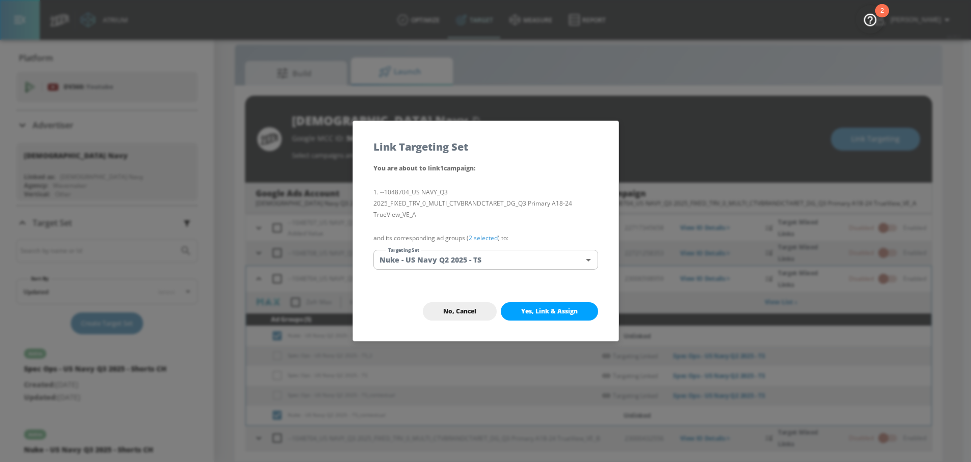
click at [559, 305] on button "Yes, Link & Assign" at bounding box center [549, 312] width 97 height 18
checkbox input "false"
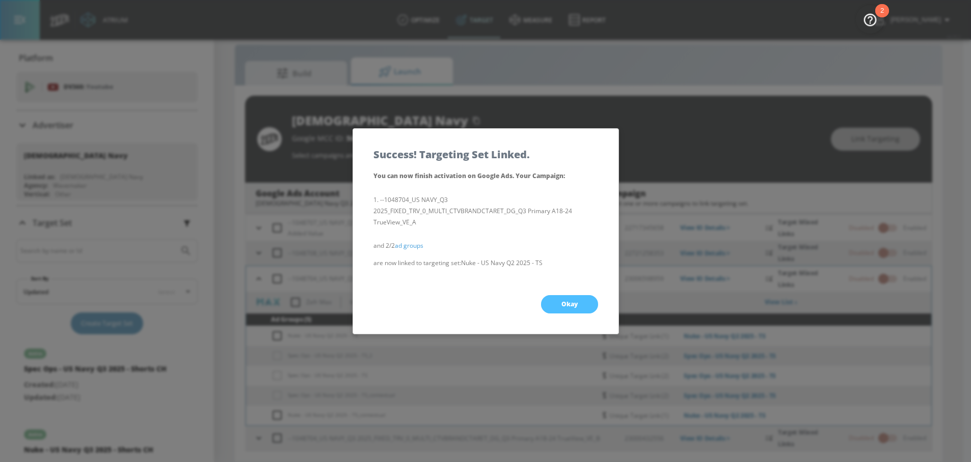
click at [565, 305] on span "Okay" at bounding box center [569, 305] width 16 height 8
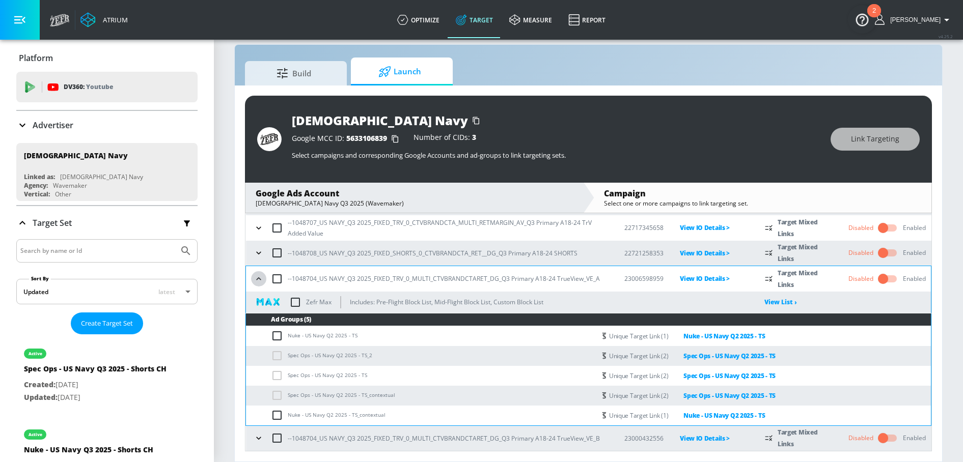
click at [258, 281] on icon "button" at bounding box center [259, 279] width 10 height 10
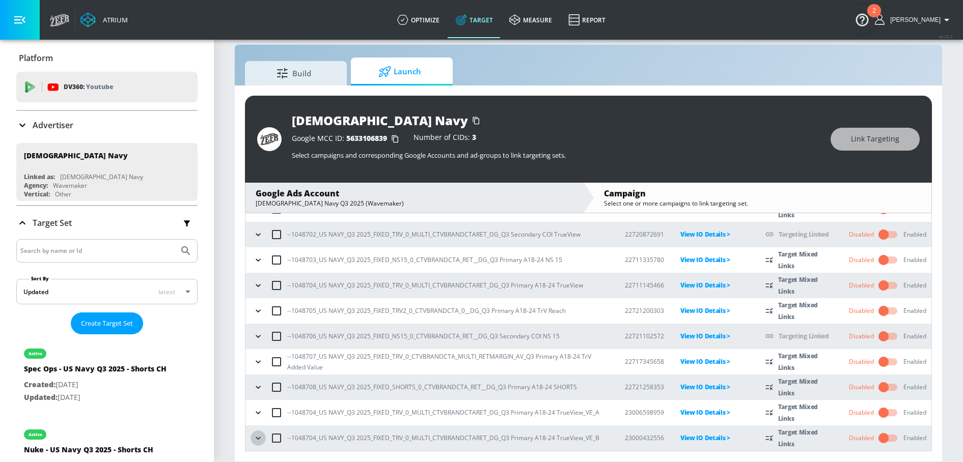
click at [254, 440] on icon "button" at bounding box center [258, 438] width 10 height 10
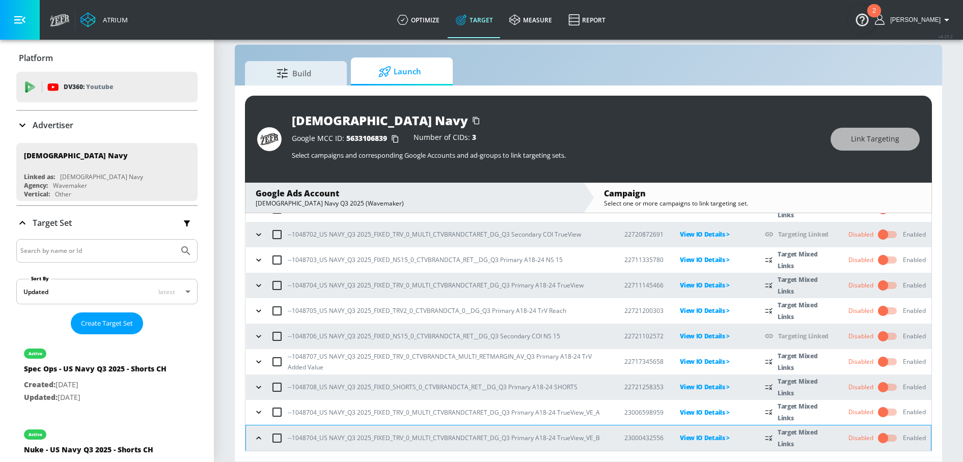
scroll to position [230, 0]
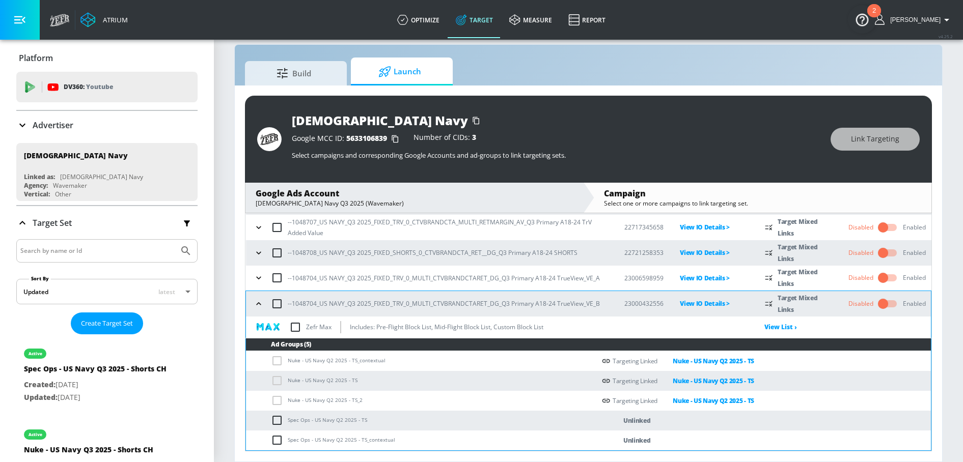
click at [278, 423] on input "checkbox" at bounding box center [279, 421] width 17 height 12
checkbox input "true"
click at [278, 442] on input "checkbox" at bounding box center [279, 440] width 17 height 12
checkbox input "true"
click at [287, 421] on input "checkbox" at bounding box center [279, 421] width 17 height 12
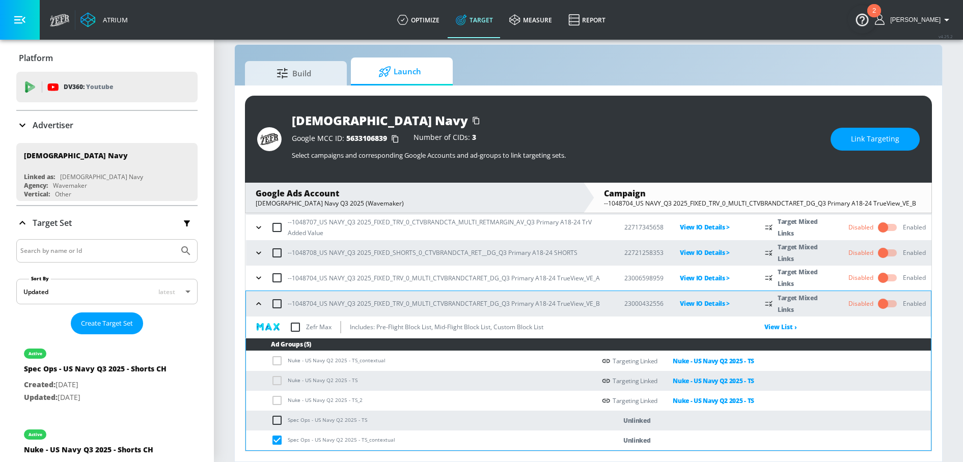
click at [281, 420] on input "checkbox" at bounding box center [279, 421] width 17 height 12
checkbox input "true"
drag, startPoint x: 289, startPoint y: 421, endPoint x: 319, endPoint y: 420, distance: 30.6
click at [319, 420] on td "Spec Ops - US Navy Q2 2025 - TS" at bounding box center [420, 421] width 349 height 20
copy td "Spec Ops - US"
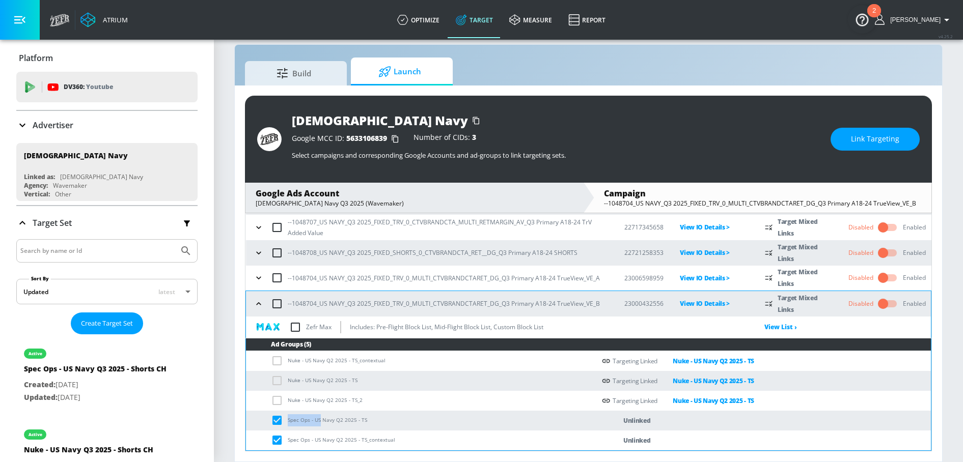
click at [855, 140] on span "Link Targeting" at bounding box center [875, 139] width 48 height 13
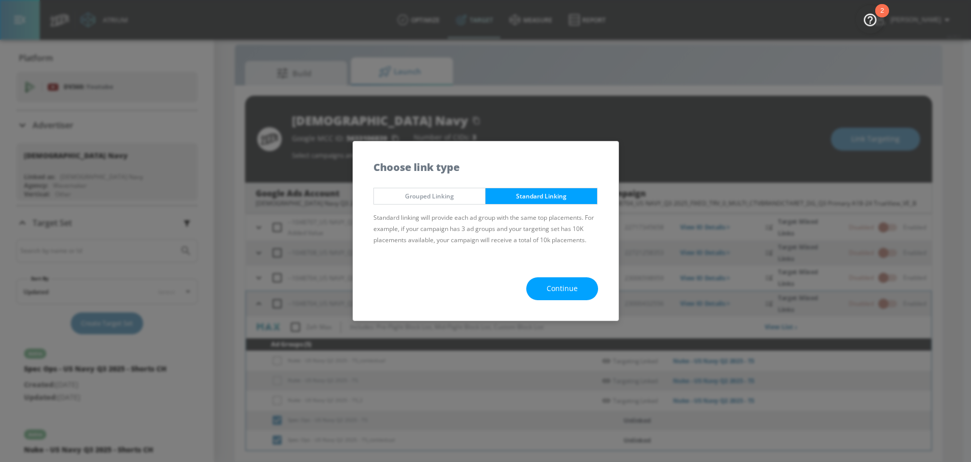
click at [548, 268] on div "Continue" at bounding box center [485, 289] width 265 height 64
click at [548, 292] on span "Continue" at bounding box center [562, 289] width 31 height 13
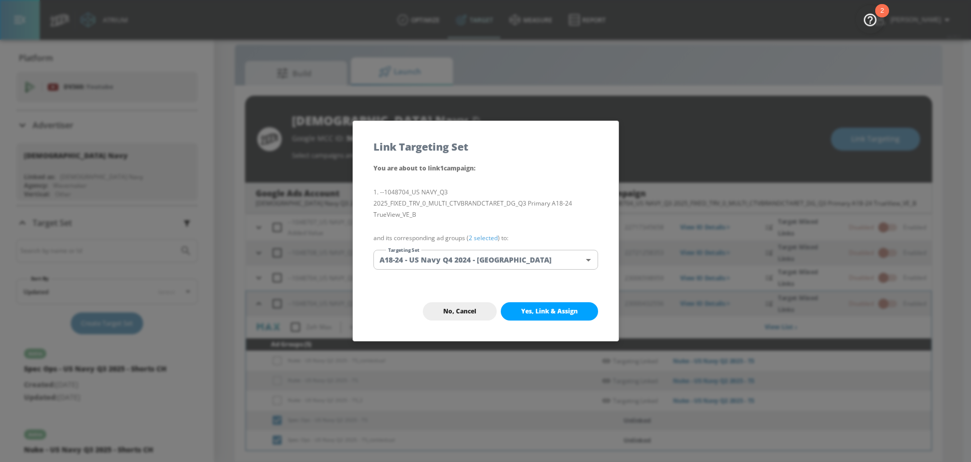
click at [499, 249] on div "You are about to link 1 campaign : --1048704_US NAVY_Q3 2025_FIXED_TRV_0_MULTI_…" at bounding box center [485, 222] width 265 height 120
click at [474, 264] on body "Atrium optimize Target measure Report optimize Target measure Report v 4.25.2 N…" at bounding box center [485, 223] width 971 height 477
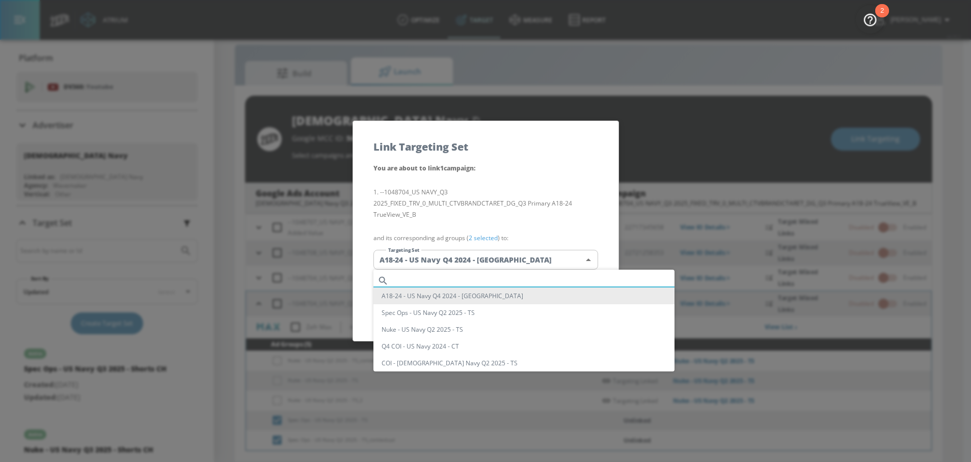
click at [430, 279] on input "text" at bounding box center [534, 281] width 282 height 14
paste input "Spec Ops - US"
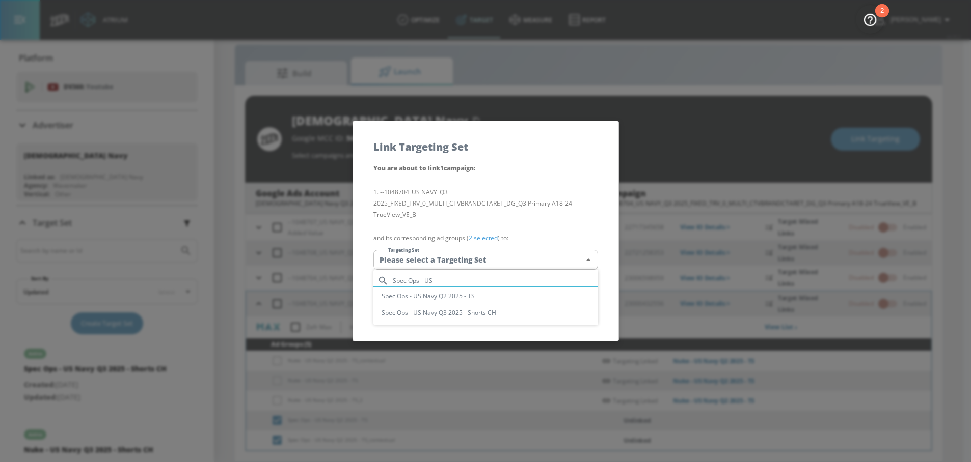
type input "Spec Ops - US"
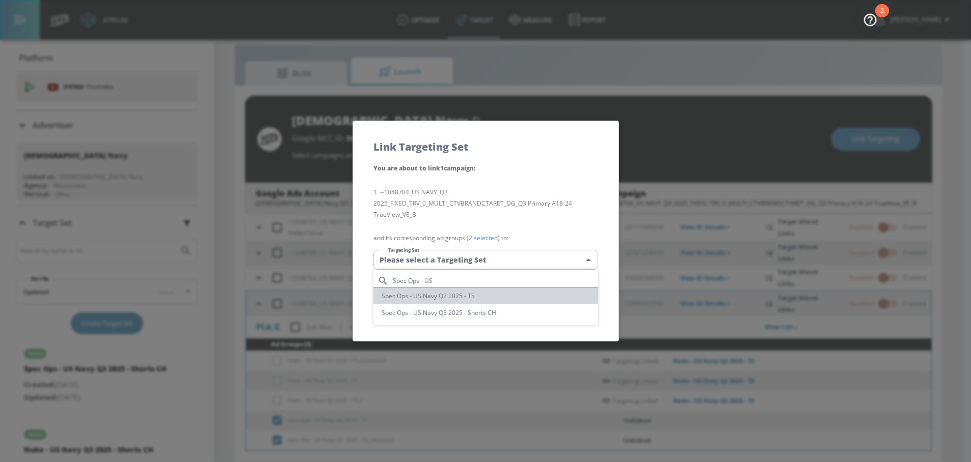
click at [452, 294] on li "Spec Ops - US Navy Q2 2025 - TS" at bounding box center [485, 296] width 225 height 17
type input "13e615a8-b659-471a-9cab-06aa104ba46f"
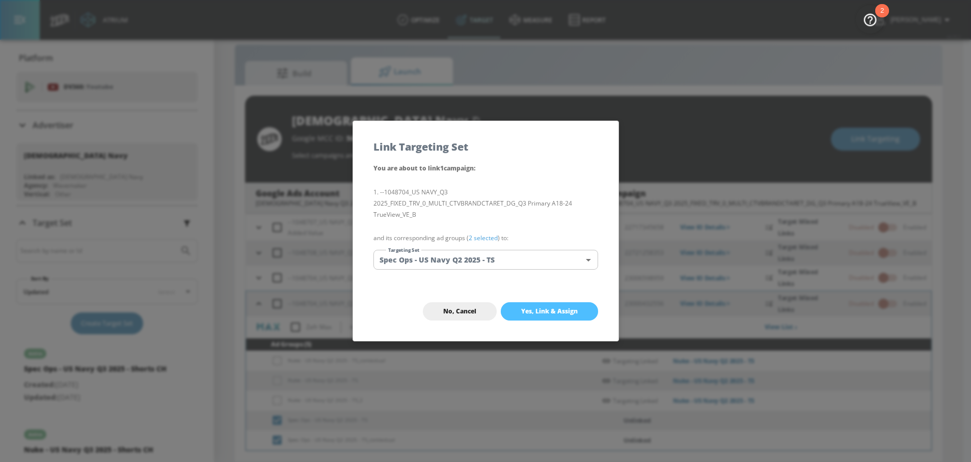
click at [532, 308] on span "Yes, Link & Assign" at bounding box center [549, 312] width 57 height 8
checkbox input "false"
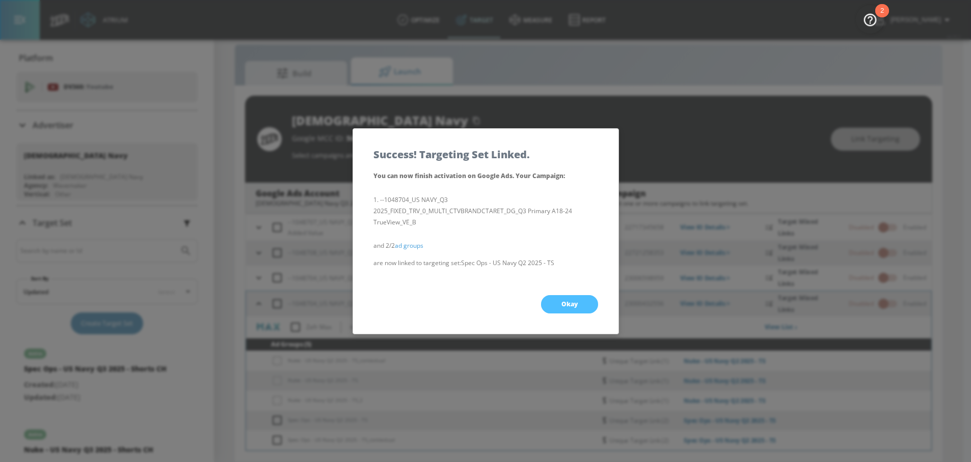
click at [559, 304] on button "Okay" at bounding box center [569, 304] width 57 height 18
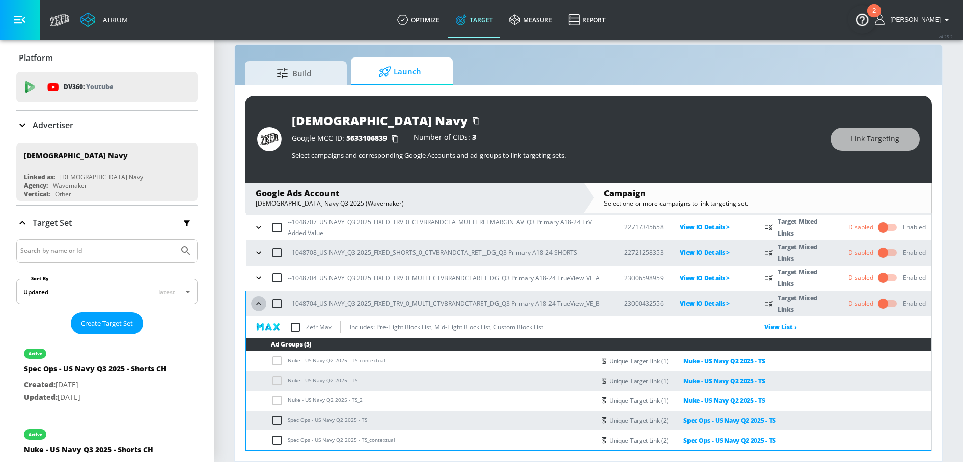
click at [257, 308] on icon "button" at bounding box center [259, 304] width 10 height 10
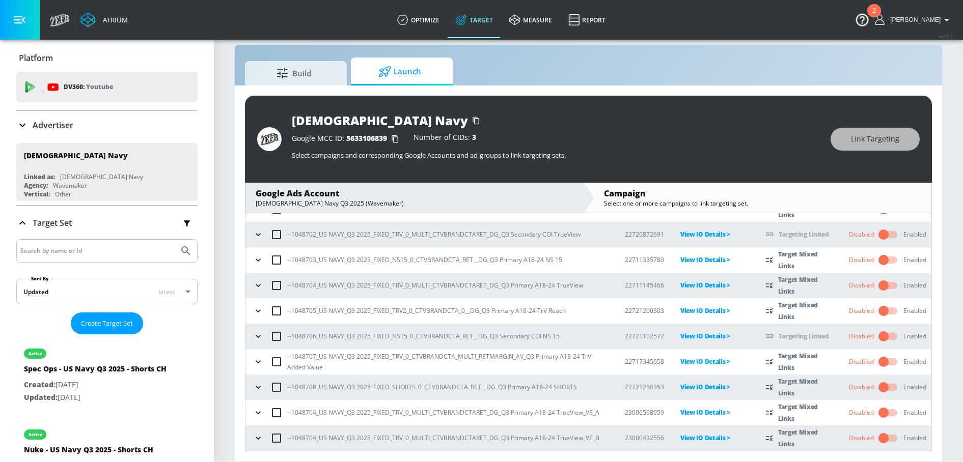
scroll to position [0, 0]
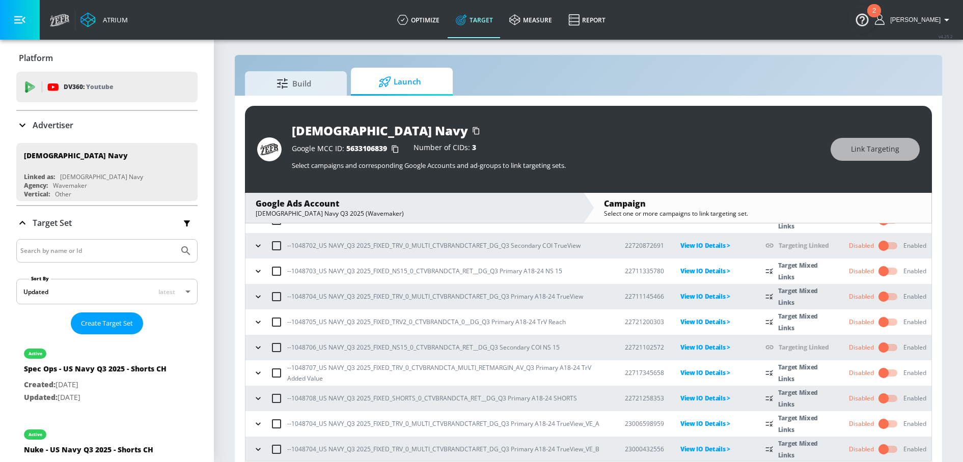
scroll to position [95, 0]
click at [259, 421] on icon "button" at bounding box center [258, 423] width 10 height 10
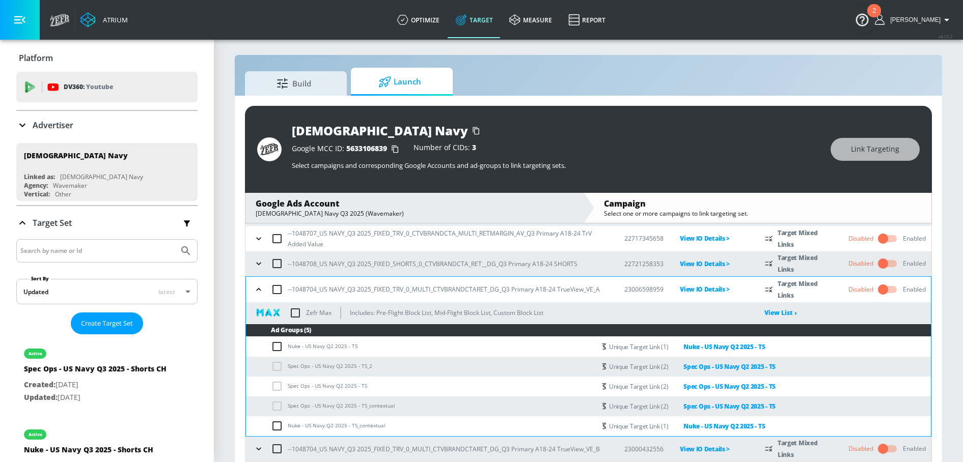
scroll to position [229, 0]
click at [258, 284] on icon "button" at bounding box center [259, 289] width 10 height 10
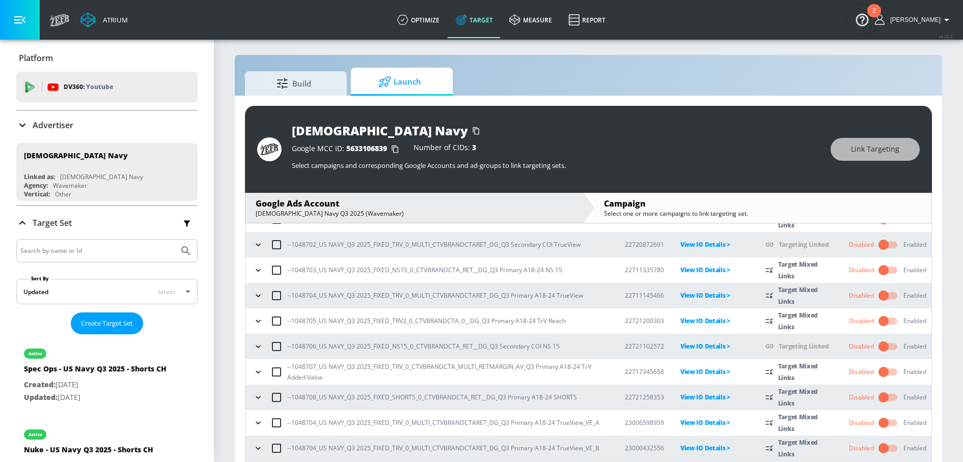
scroll to position [15, 0]
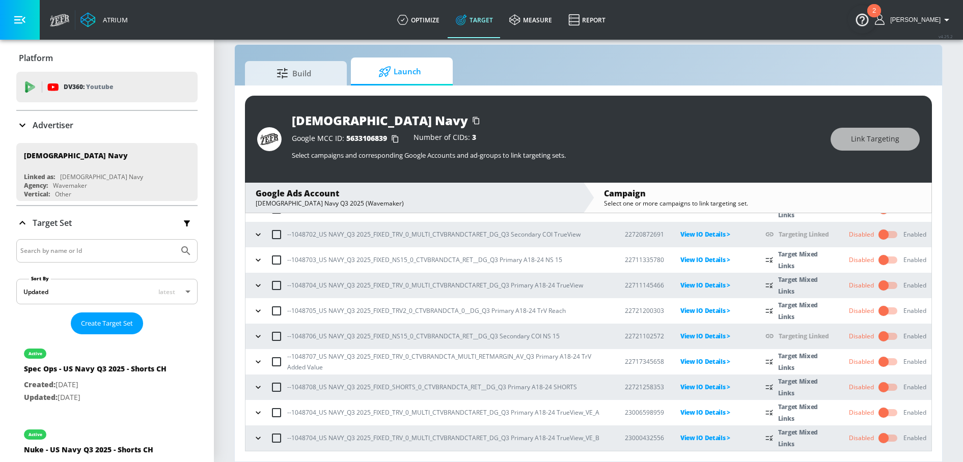
click at [250, 440] on td "--1048704_US NAVY_Q3 2025_FIXED_TRV_0_MULTI_CTVBRANDCTARET_DG_Q3 Primary A18-24…" at bounding box center [426, 438] width 363 height 25
click at [261, 439] on icon "button" at bounding box center [258, 438] width 10 height 10
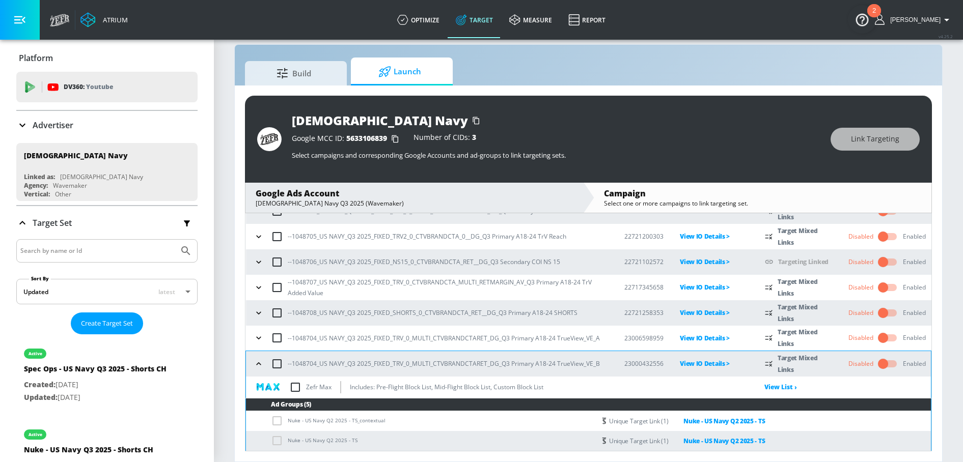
scroll to position [230, 0]
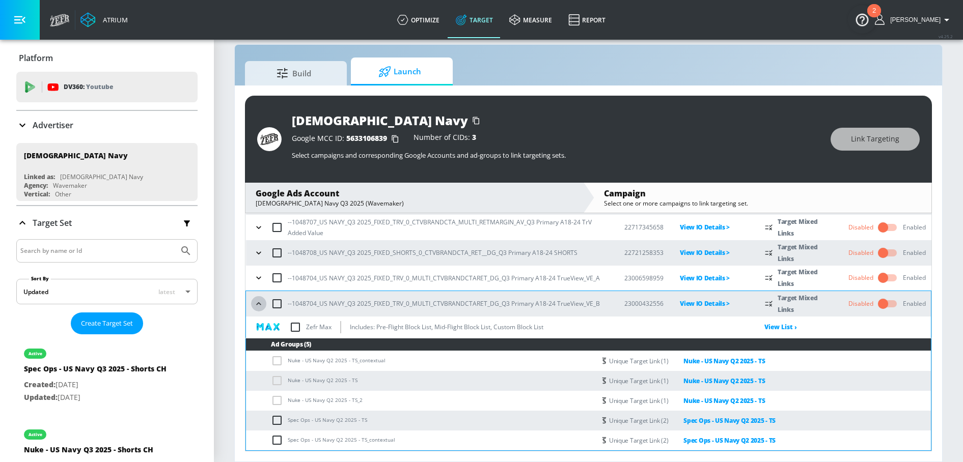
click at [254, 303] on icon "button" at bounding box center [259, 304] width 10 height 10
